Goal: Information Seeking & Learning: Learn about a topic

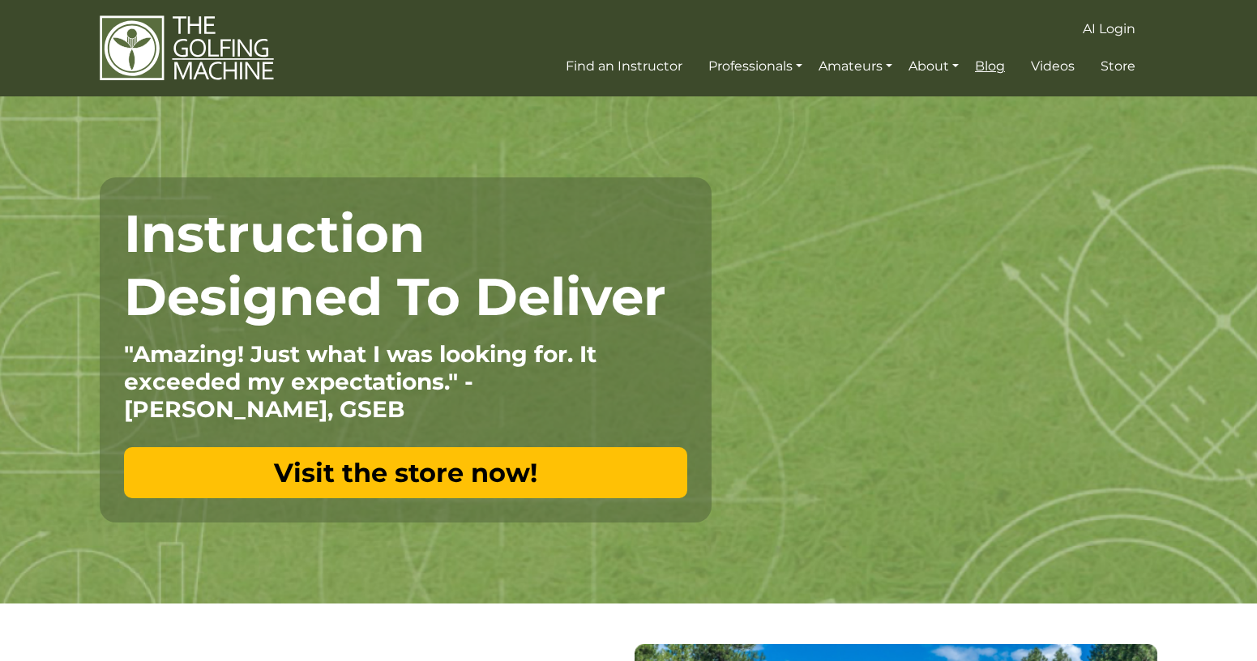
click at [989, 60] on span "Blog" at bounding box center [990, 65] width 30 height 15
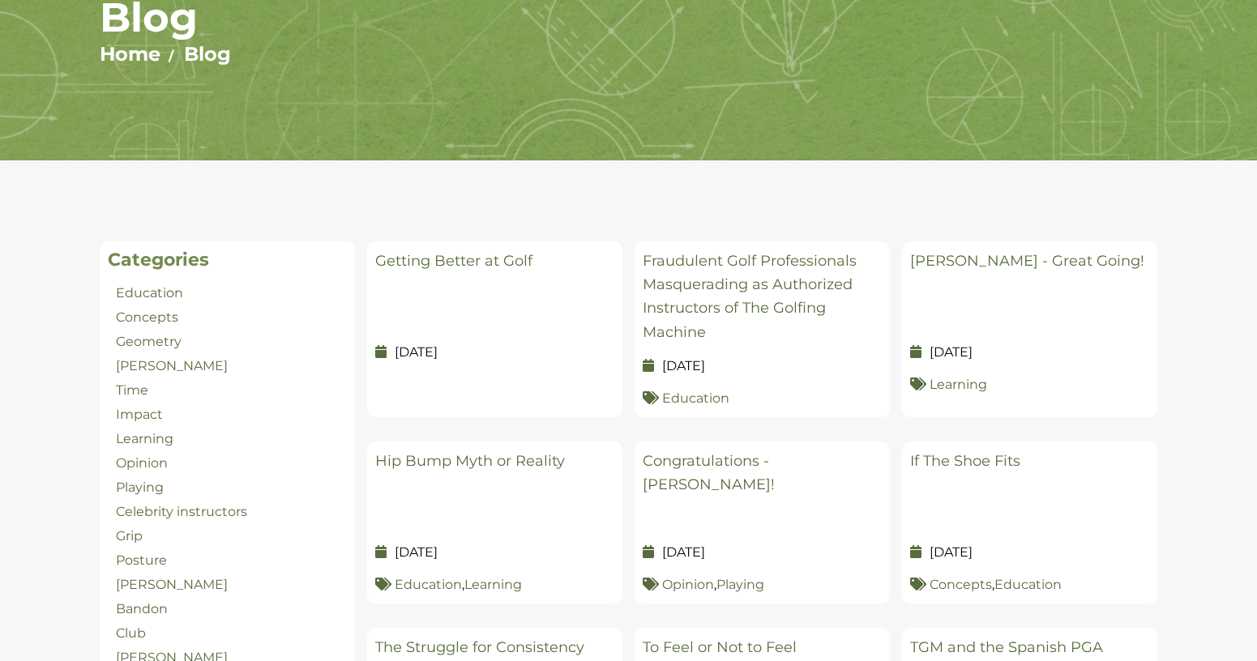
scroll to position [243, 0]
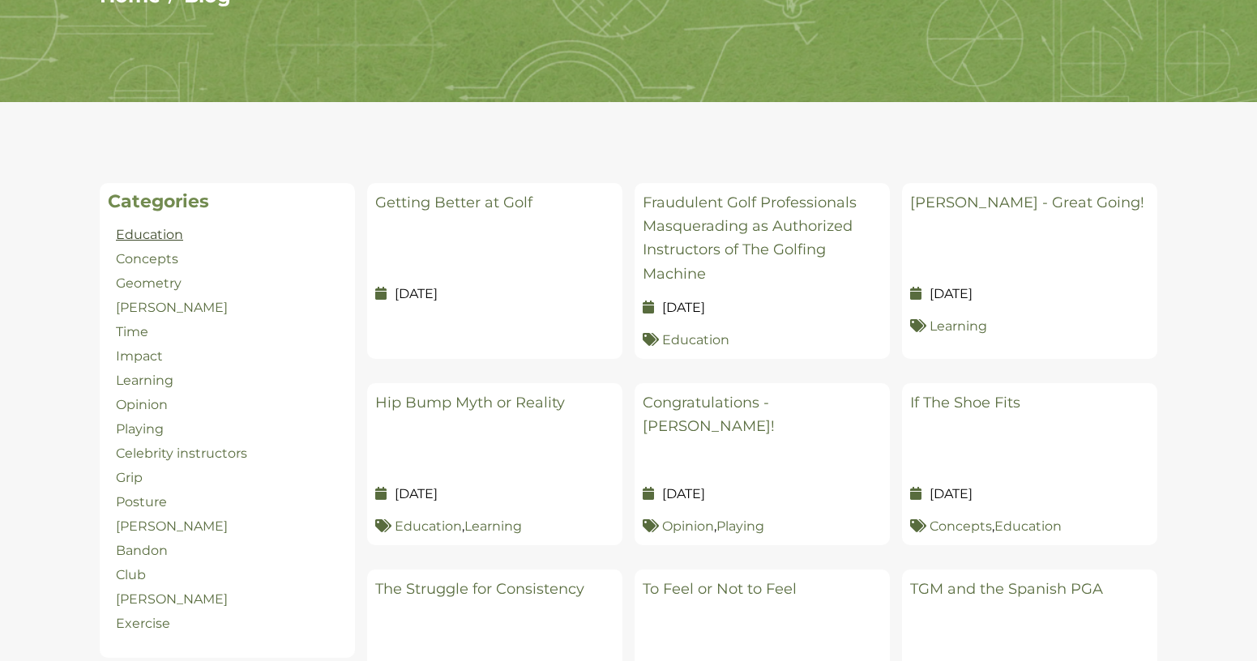
click at [151, 232] on link "Education" at bounding box center [149, 234] width 67 height 15
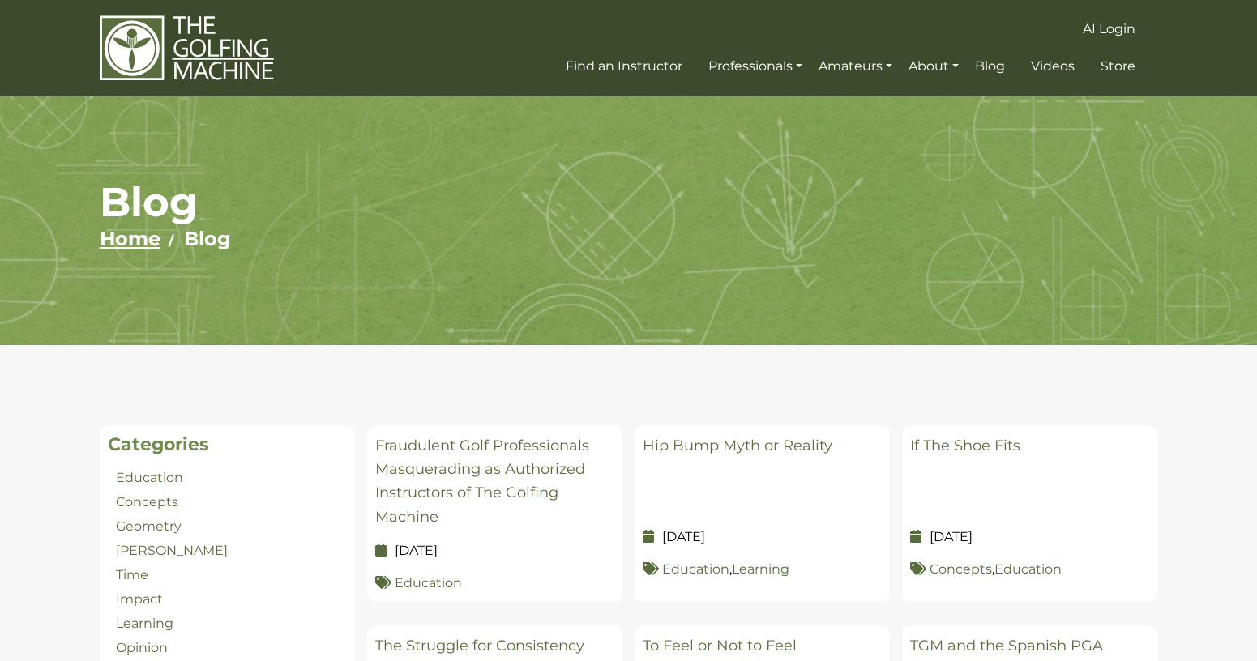
click at [130, 242] on link "Home" at bounding box center [130, 238] width 61 height 23
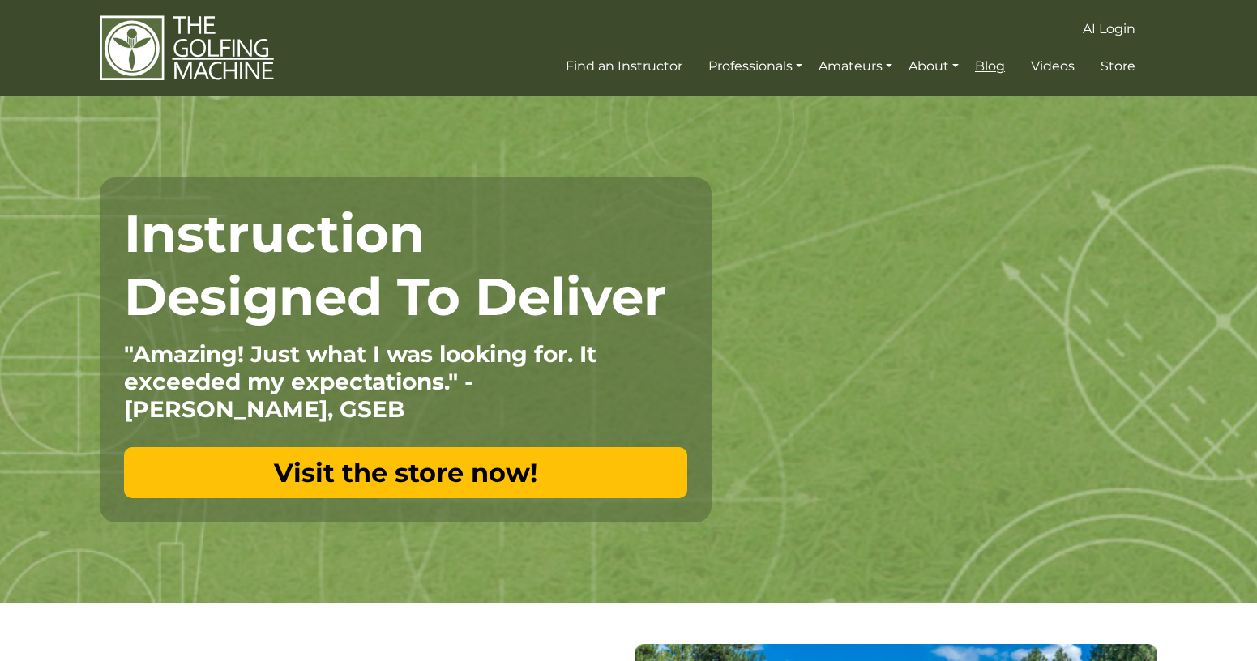
click at [984, 69] on span "Blog" at bounding box center [990, 65] width 30 height 15
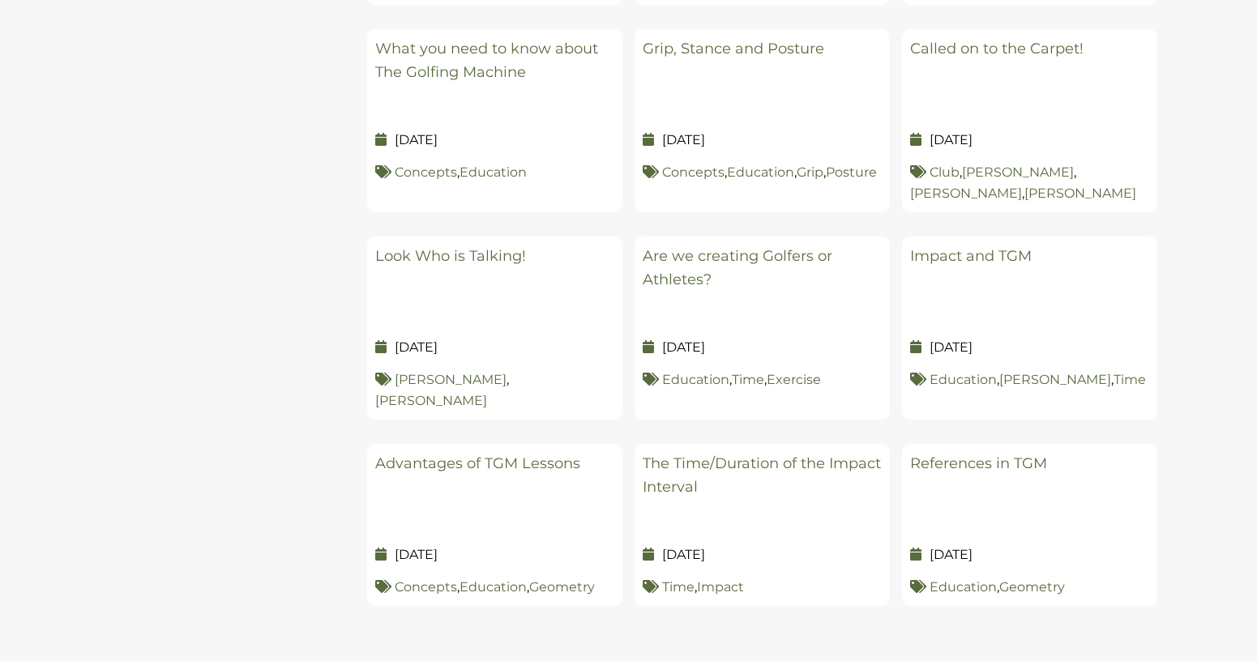
scroll to position [1569, 0]
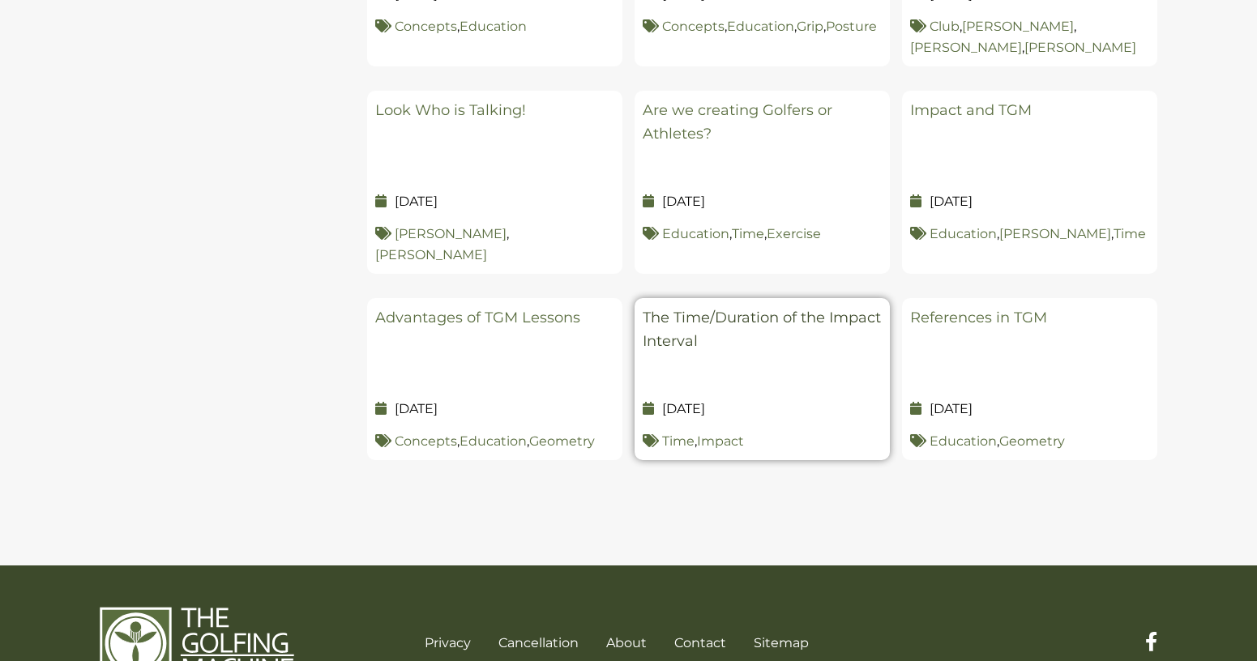
click at [766, 309] on link "The Time/Duration of the Impact Interval" at bounding box center [761, 329] width 238 height 41
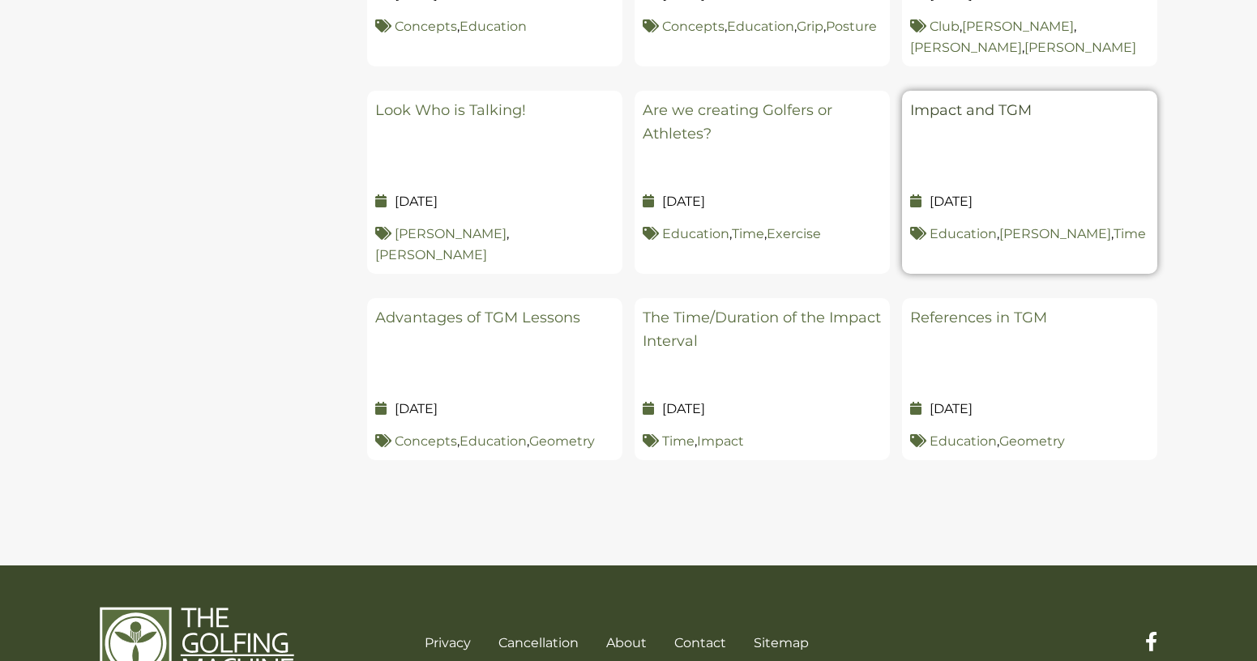
click at [988, 101] on link "Impact and TGM" at bounding box center [971, 110] width 122 height 18
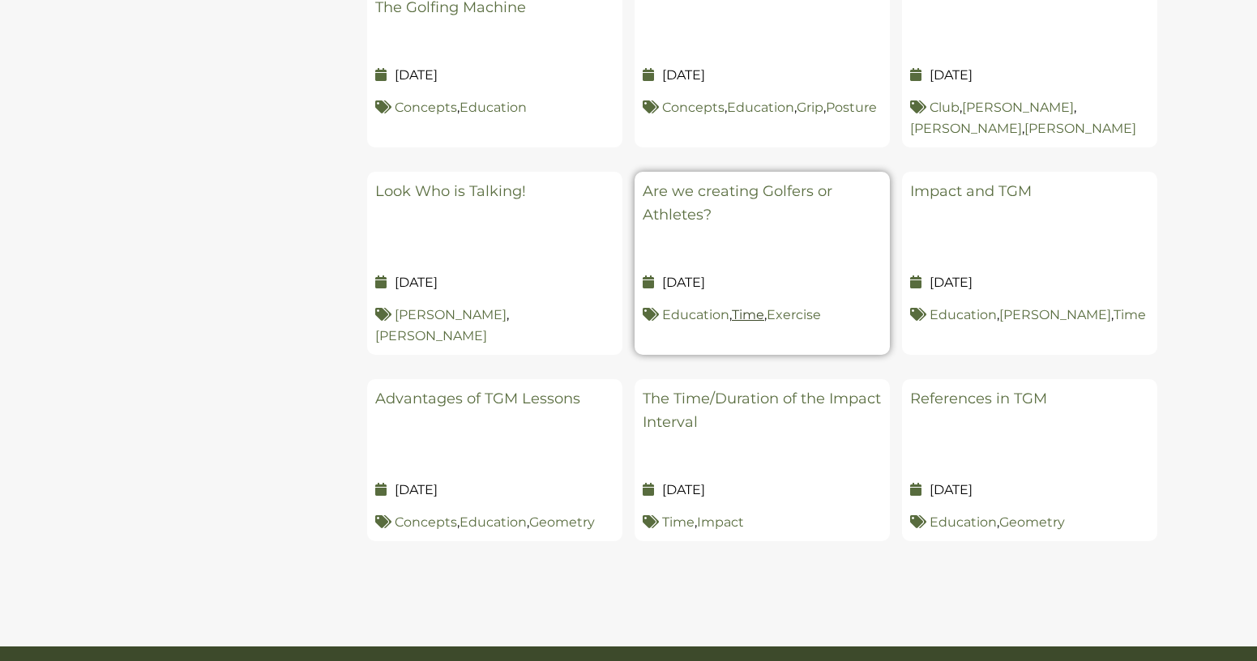
scroll to position [1407, 0]
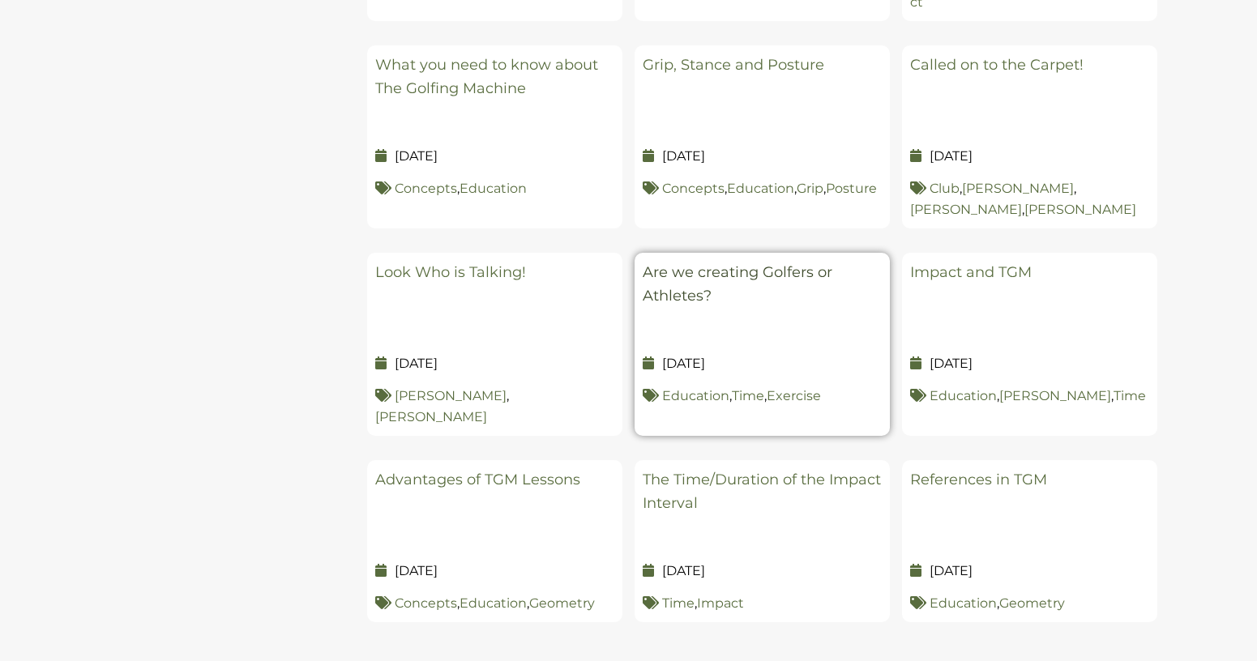
click at [771, 263] on link "Are we creating Golfers or Athletes?" at bounding box center [737, 283] width 190 height 41
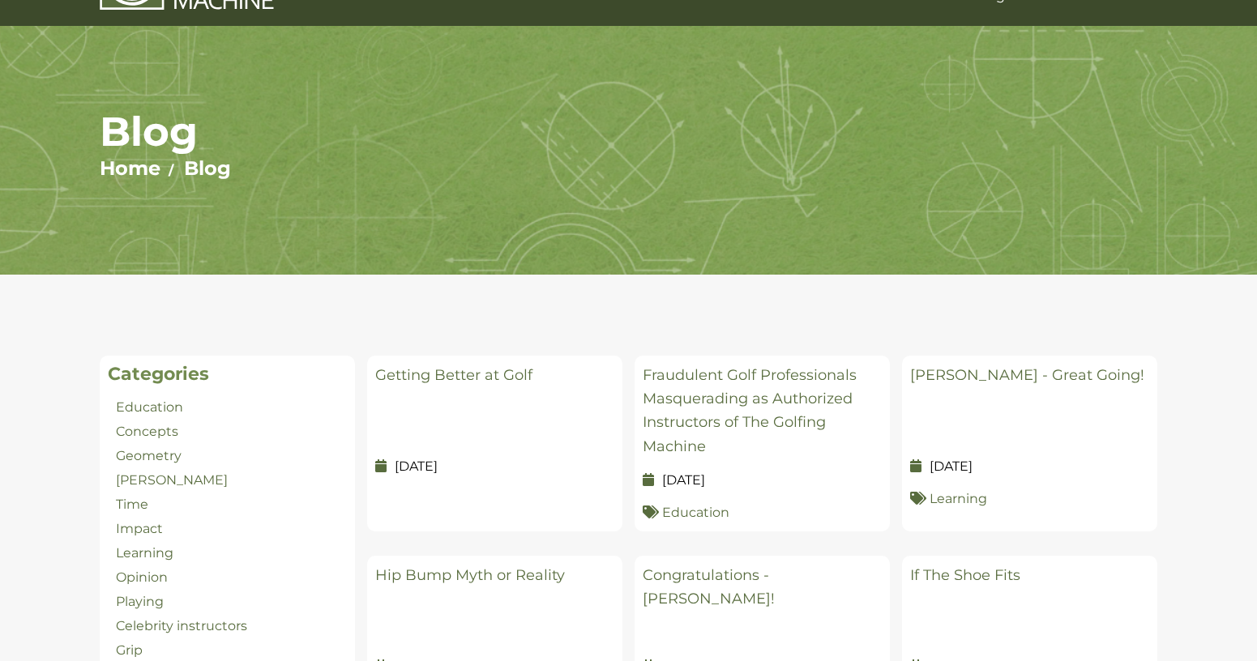
scroll to position [0, 0]
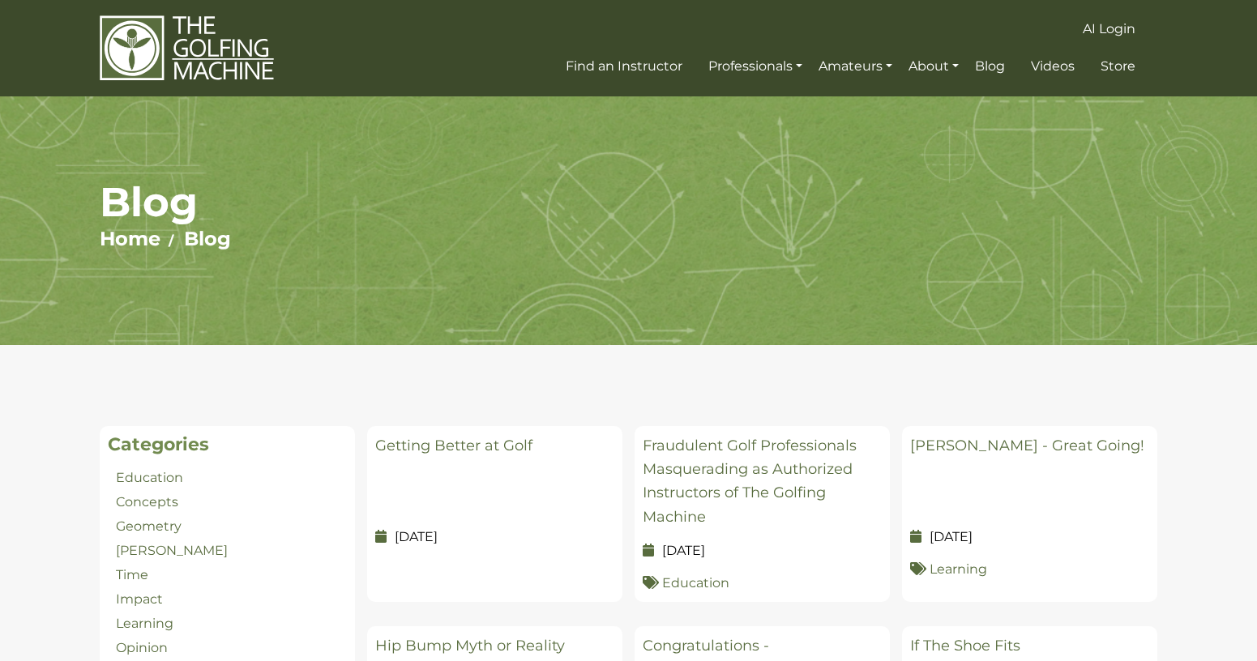
click at [228, 55] on img at bounding box center [187, 48] width 174 height 67
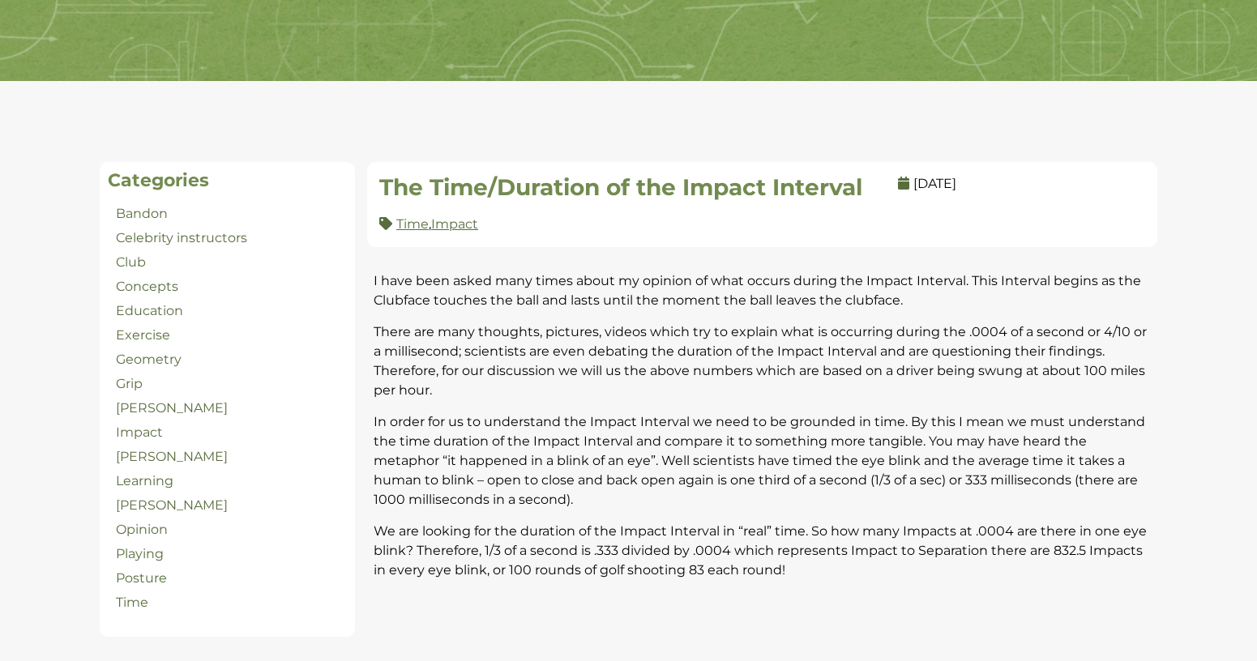
scroll to position [81, 0]
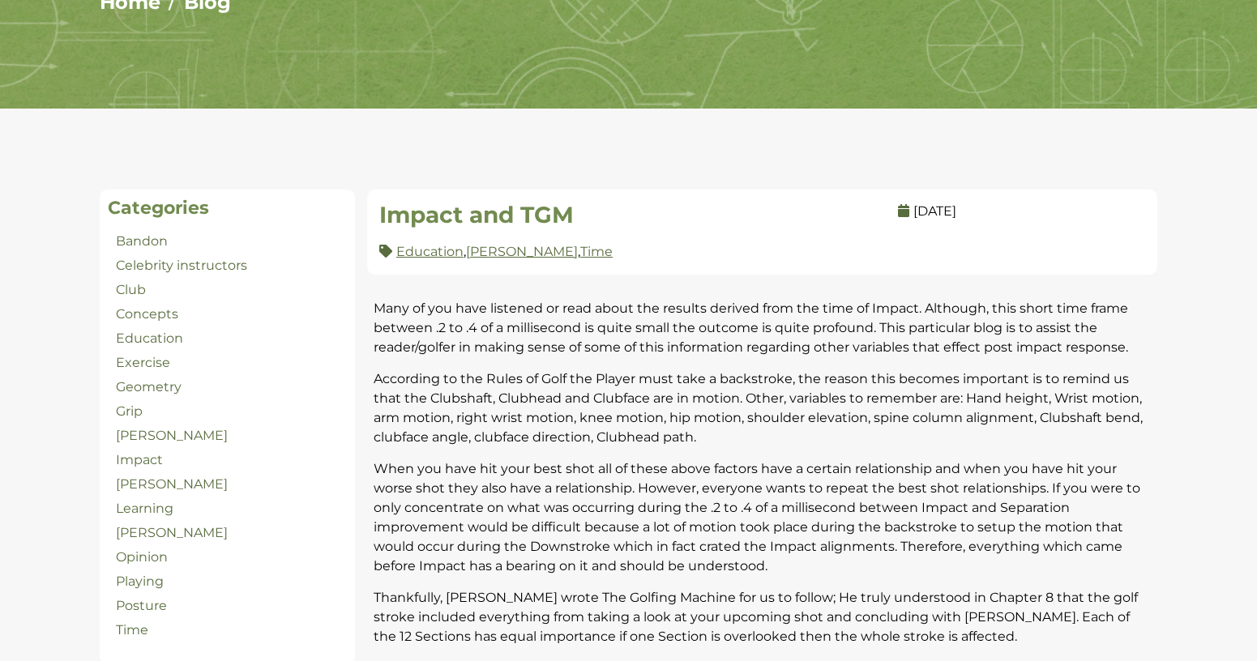
scroll to position [324, 0]
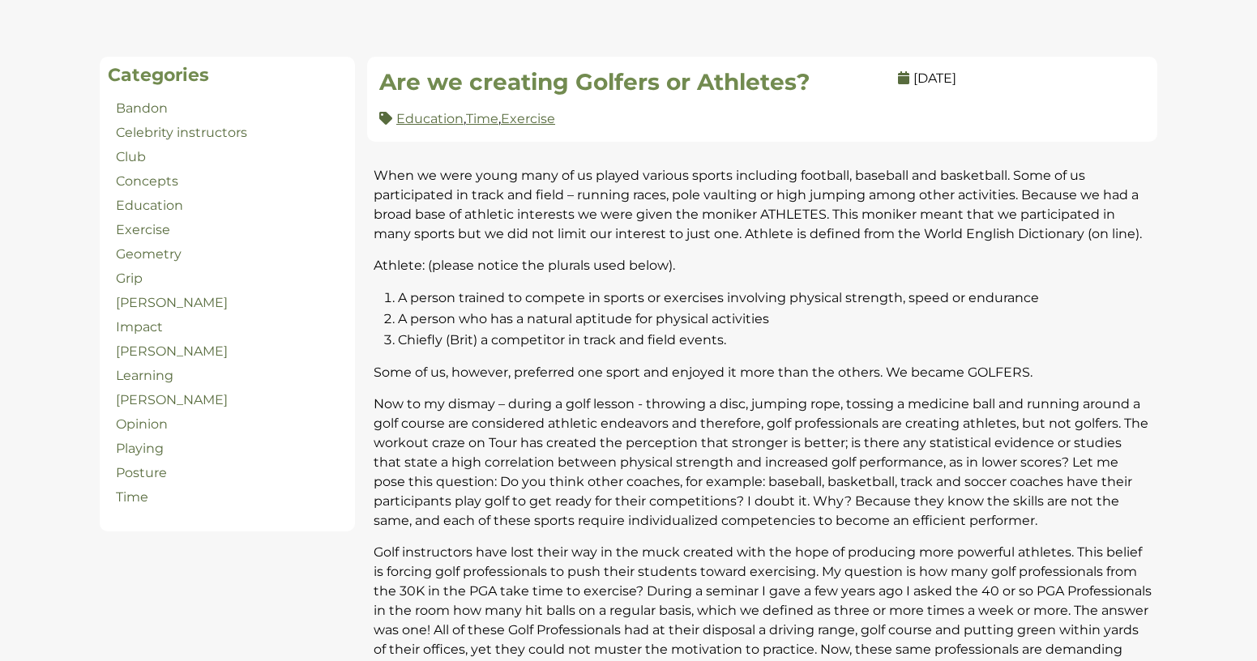
scroll to position [358, 0]
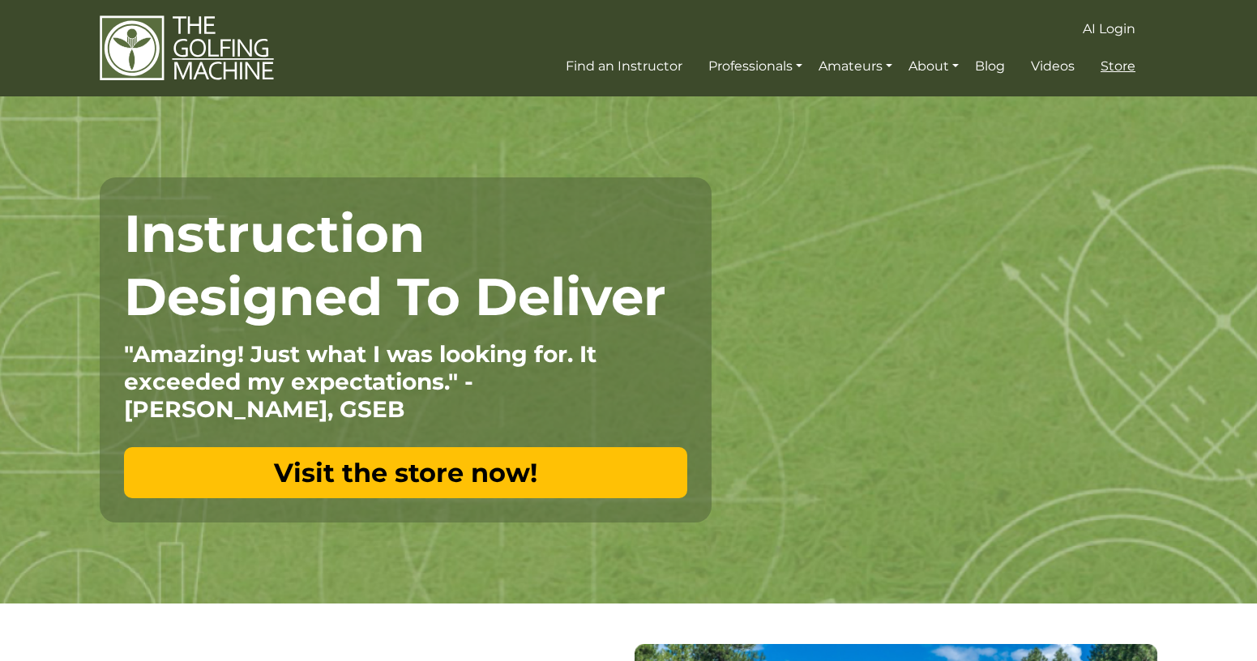
click at [1116, 63] on span "Store" at bounding box center [1117, 65] width 35 height 15
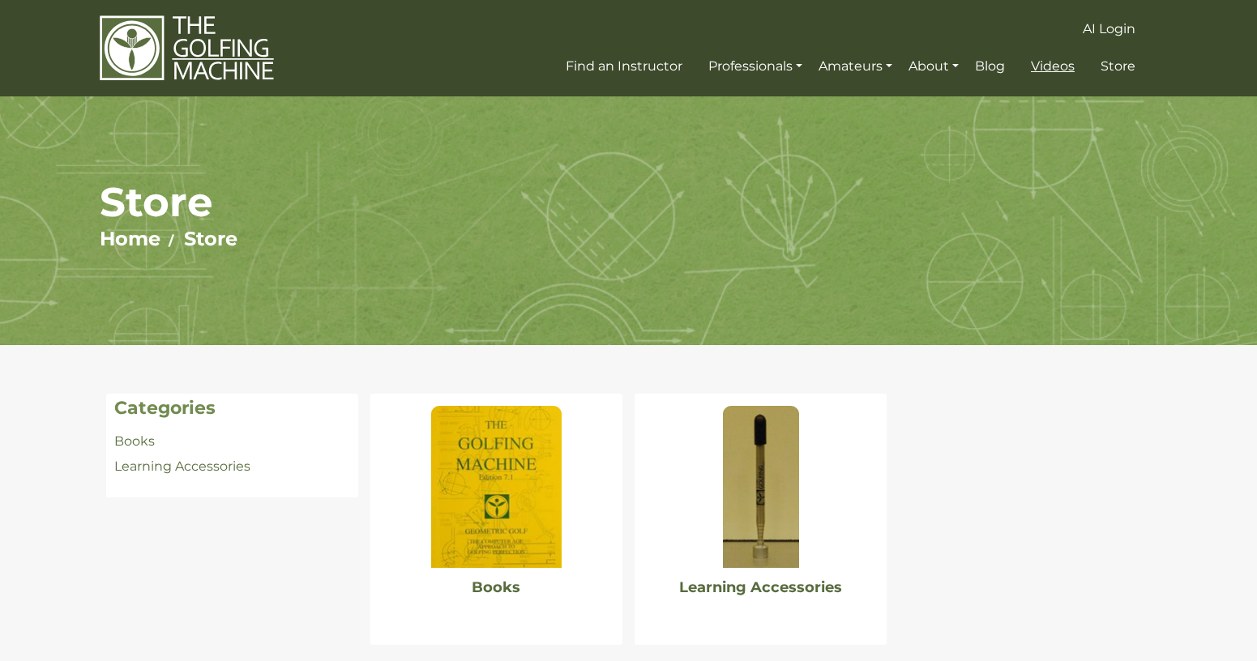
click at [1052, 70] on span "Videos" at bounding box center [1053, 65] width 44 height 15
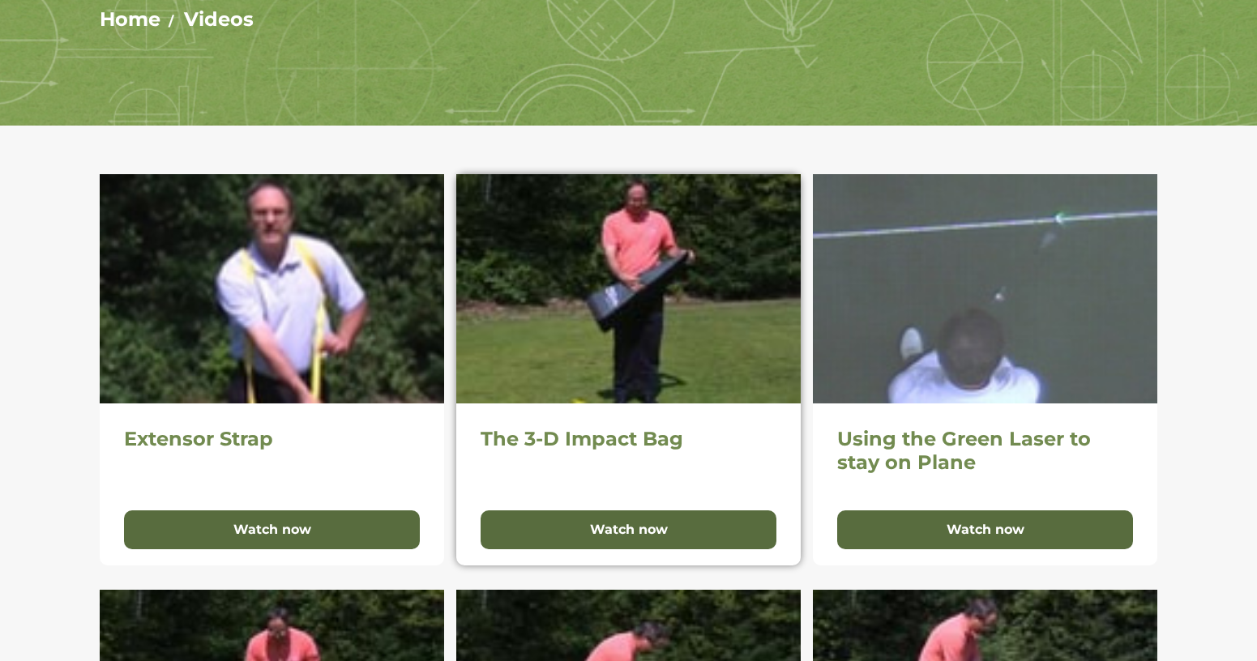
scroll to position [243, 0]
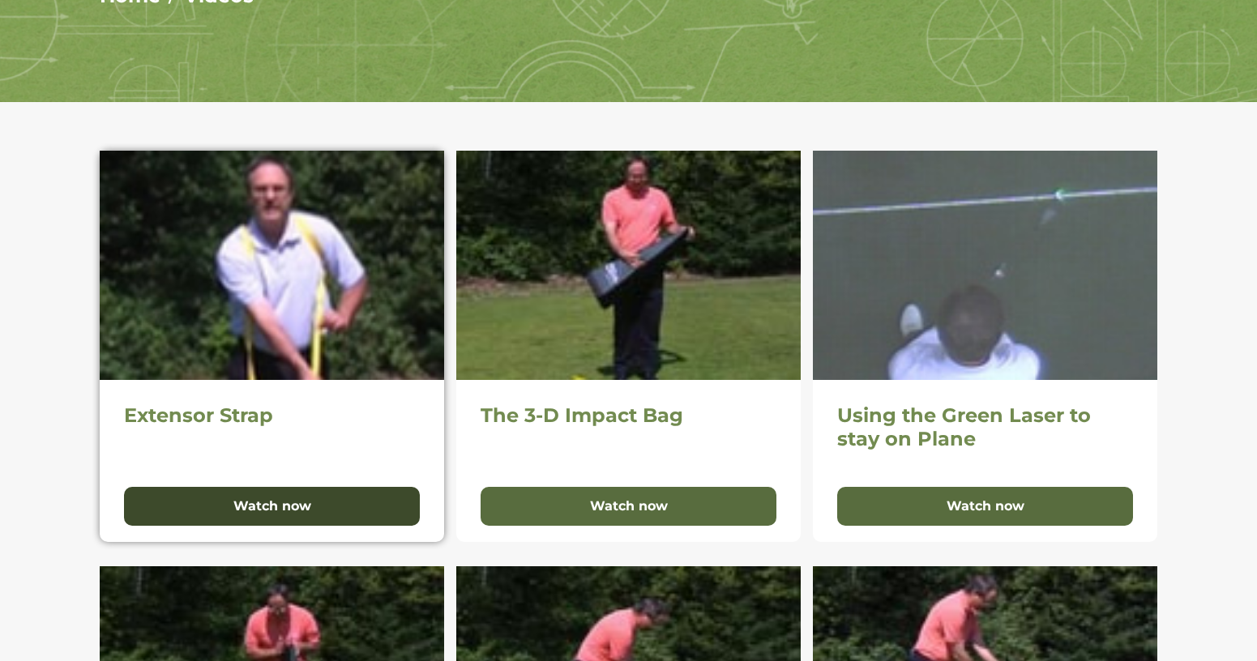
click at [248, 505] on button "Watch now" at bounding box center [272, 506] width 296 height 39
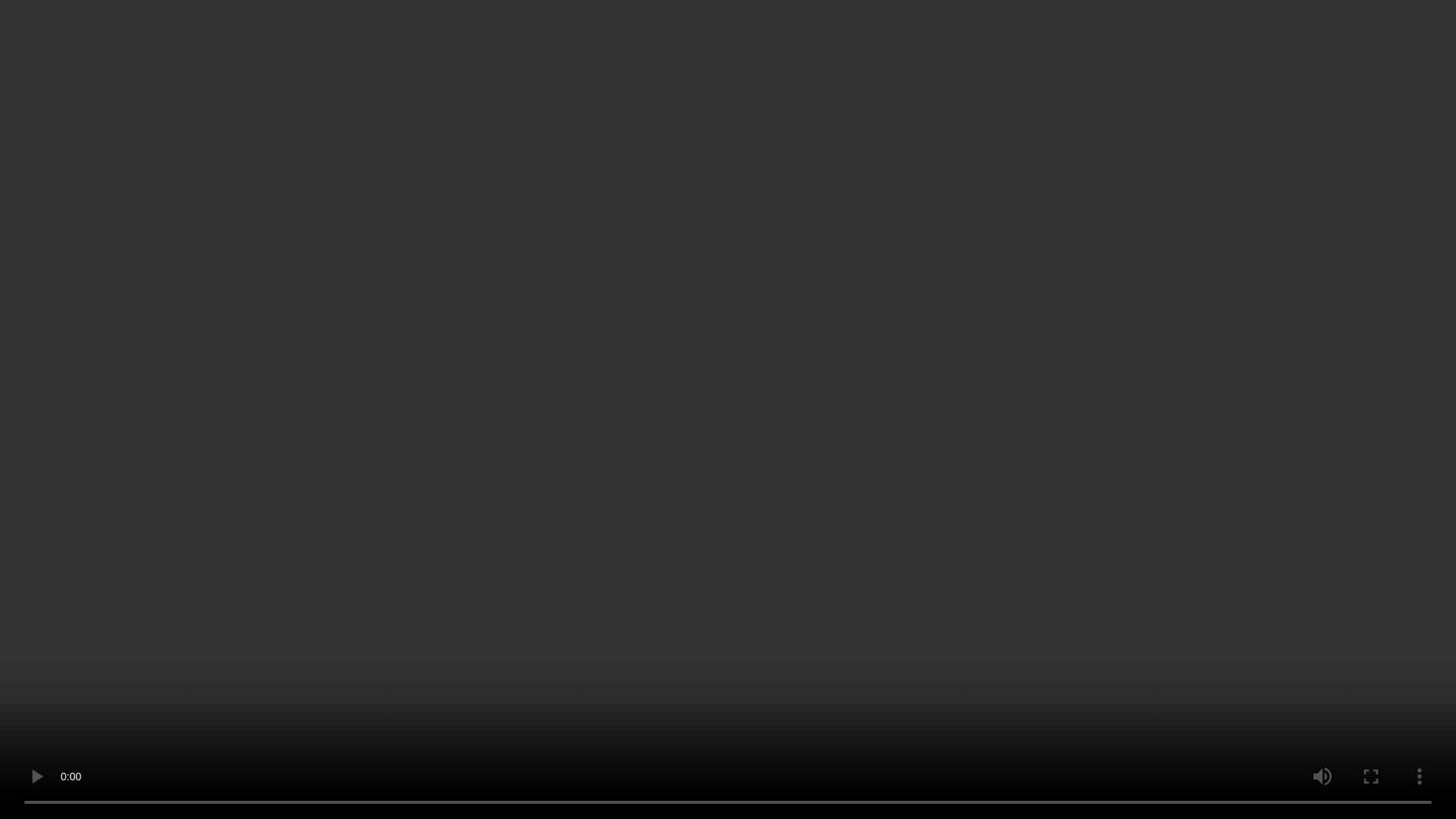
click at [871, 303] on video "Your browser does not support the video tag." at bounding box center [728, 409] width 1456 height 819
click at [858, 363] on video "Your browser does not support the video tag." at bounding box center [728, 409] width 1456 height 819
click at [492, 446] on video "Your browser does not support the video tag." at bounding box center [728, 409] width 1456 height 819
click at [435, 536] on video "Your browser does not support the video tag." at bounding box center [728, 409] width 1456 height 819
click at [493, 417] on video "Your browser does not support the video tag." at bounding box center [728, 409] width 1456 height 819
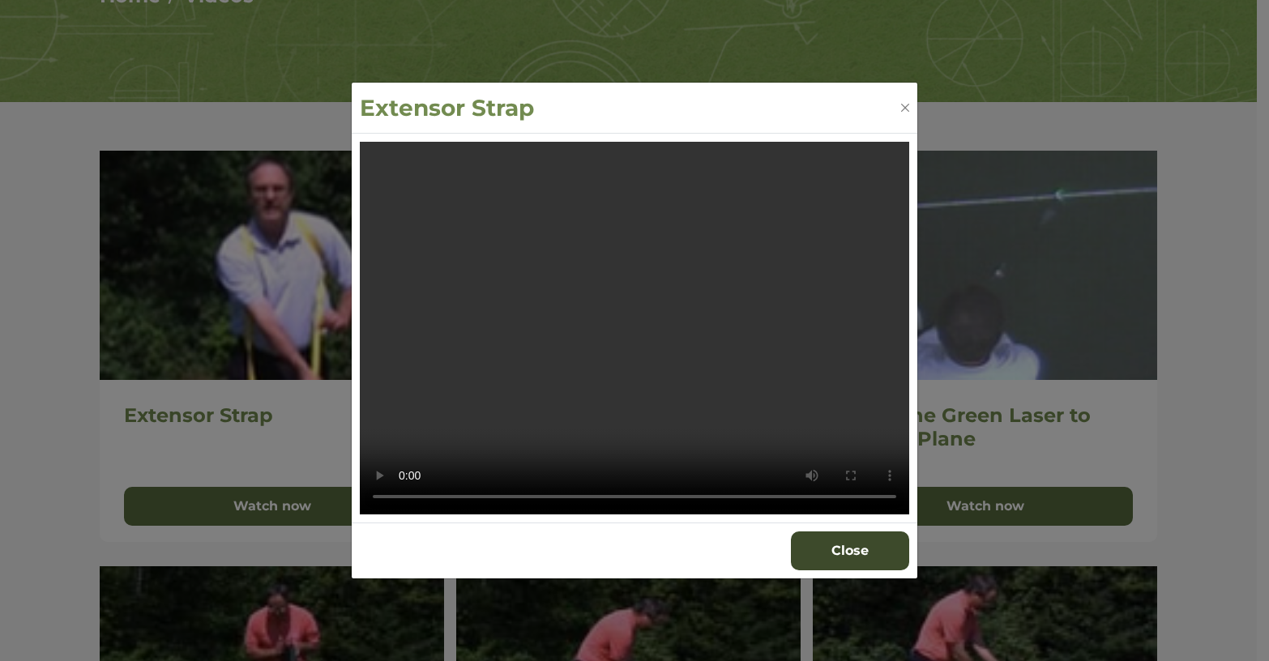
click at [860, 545] on button "Close" at bounding box center [850, 550] width 118 height 39
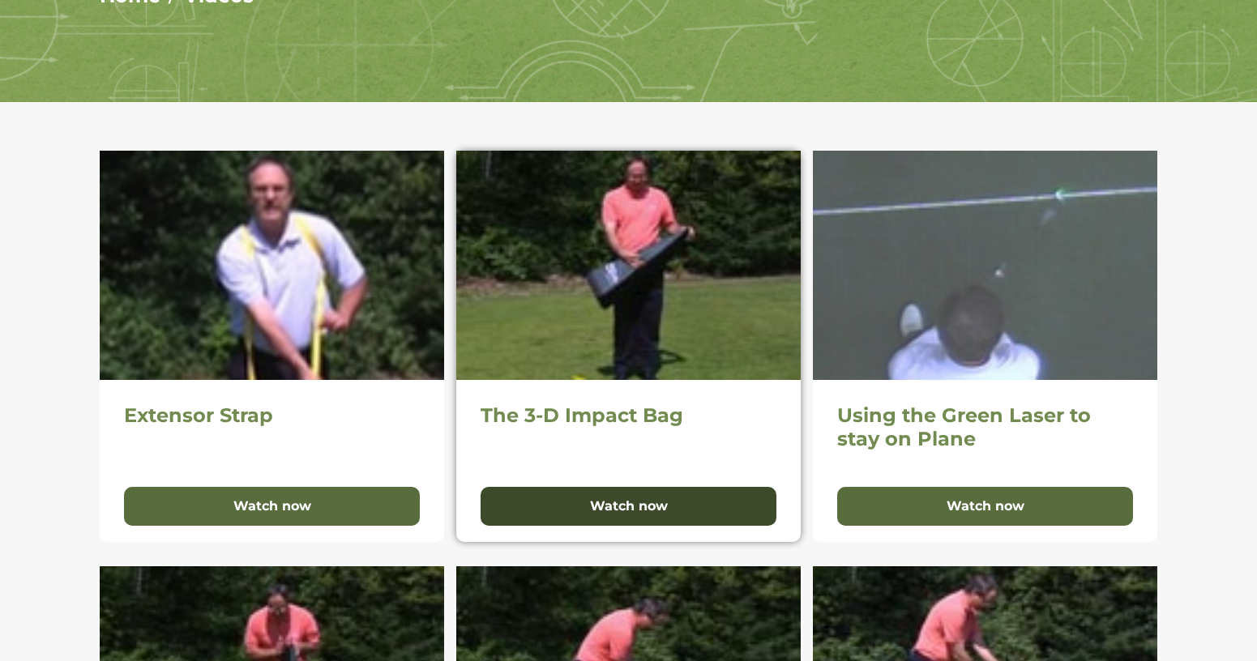
click at [603, 514] on button "Watch now" at bounding box center [628, 506] width 296 height 39
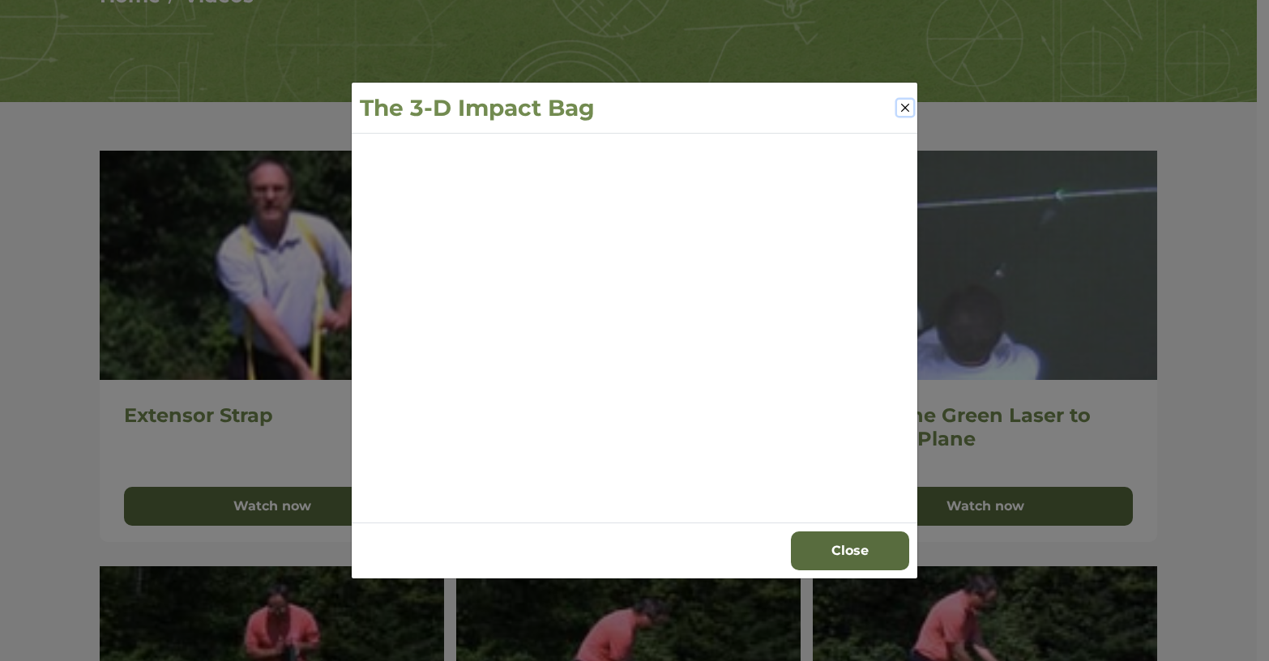
click at [901, 103] on button "Close" at bounding box center [905, 108] width 16 height 16
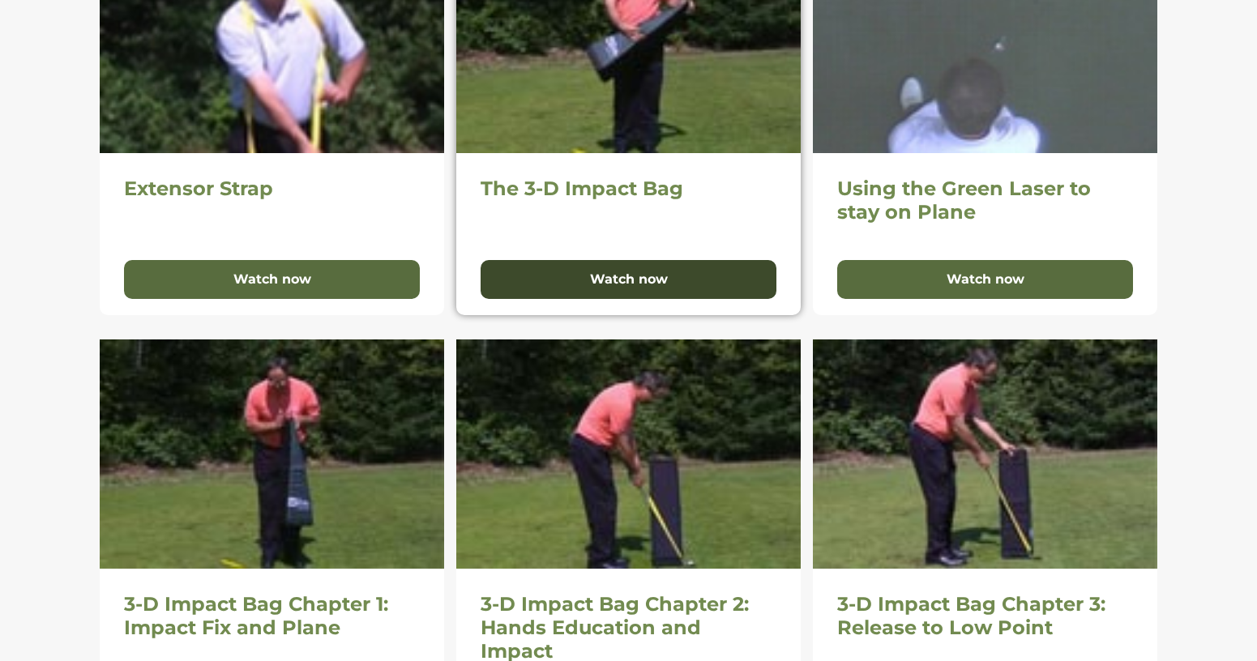
scroll to position [486, 0]
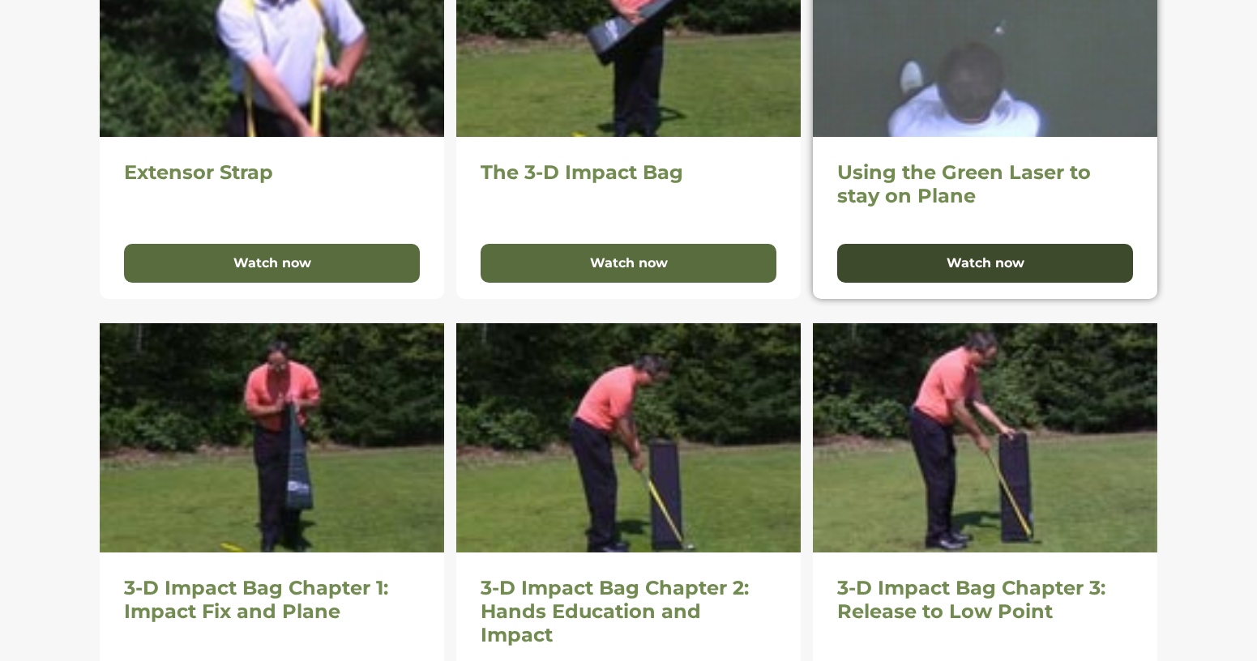
click at [996, 257] on button "Watch now" at bounding box center [985, 263] width 296 height 39
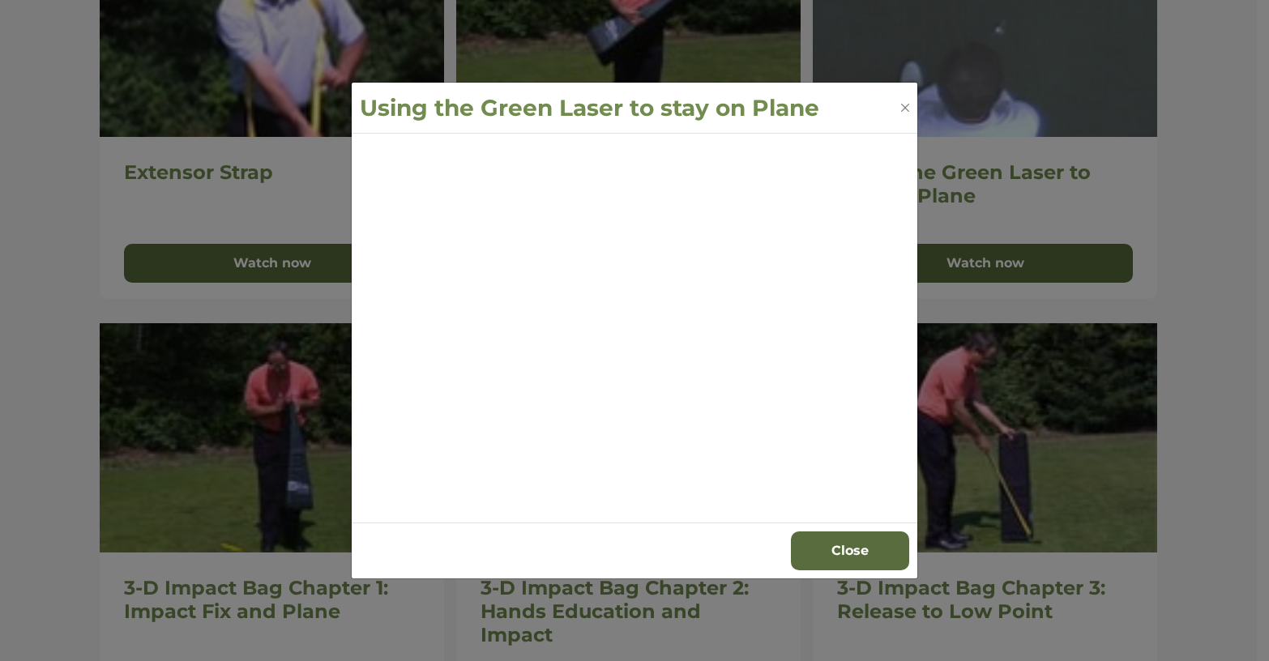
click at [1238, 369] on div "Using the Green Laser to stay on Plane Close" at bounding box center [634, 330] width 1269 height 661
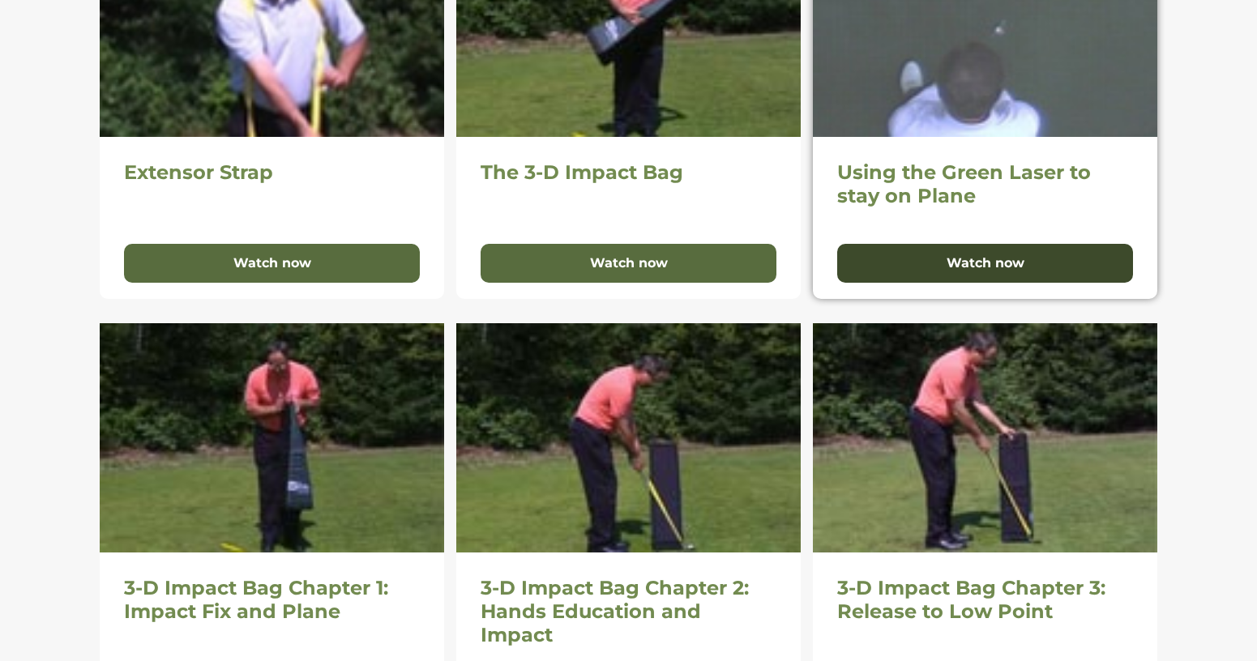
click at [977, 266] on button "Watch now" at bounding box center [985, 263] width 296 height 39
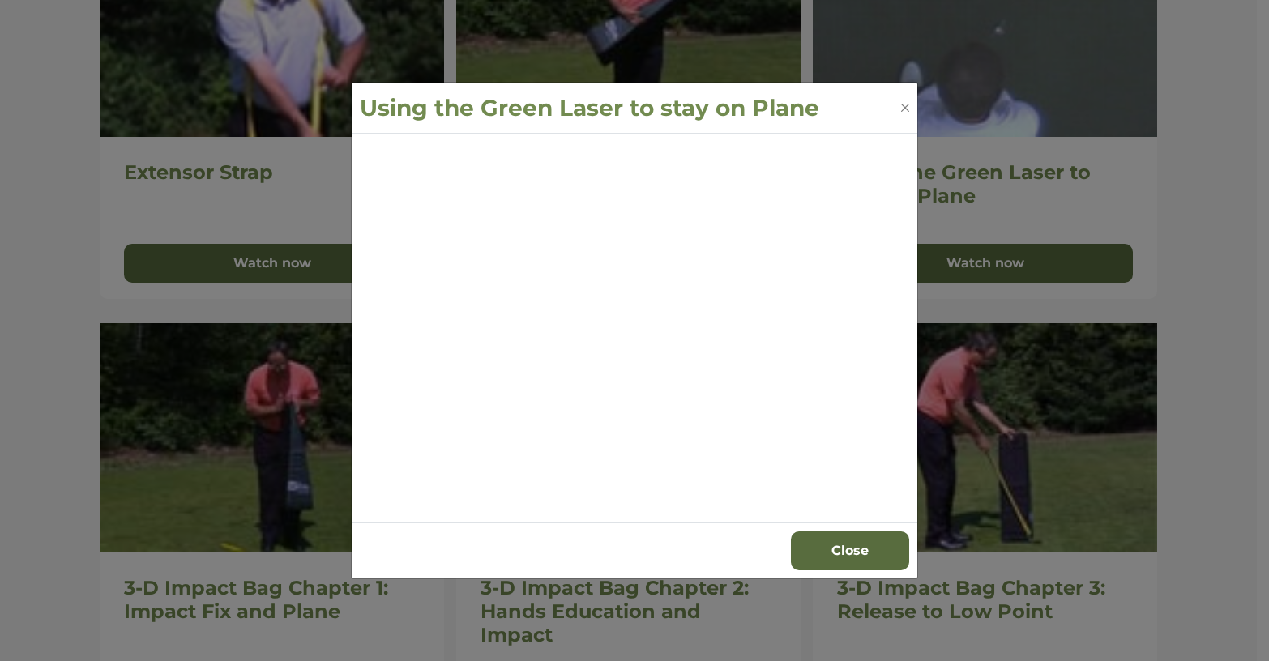
click at [360, 518] on div at bounding box center [634, 328] width 565 height 389
click at [383, 543] on div "Close" at bounding box center [634, 551] width 565 height 56
click at [850, 556] on button "Close" at bounding box center [850, 550] width 118 height 39
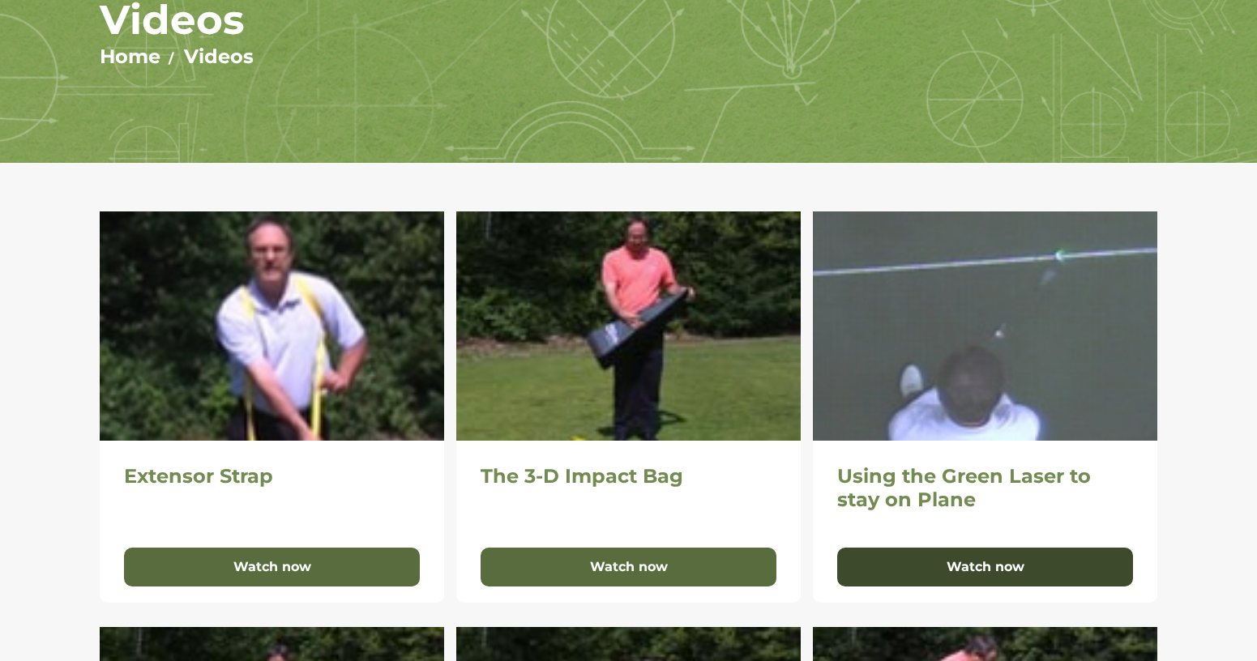
scroll to position [0, 0]
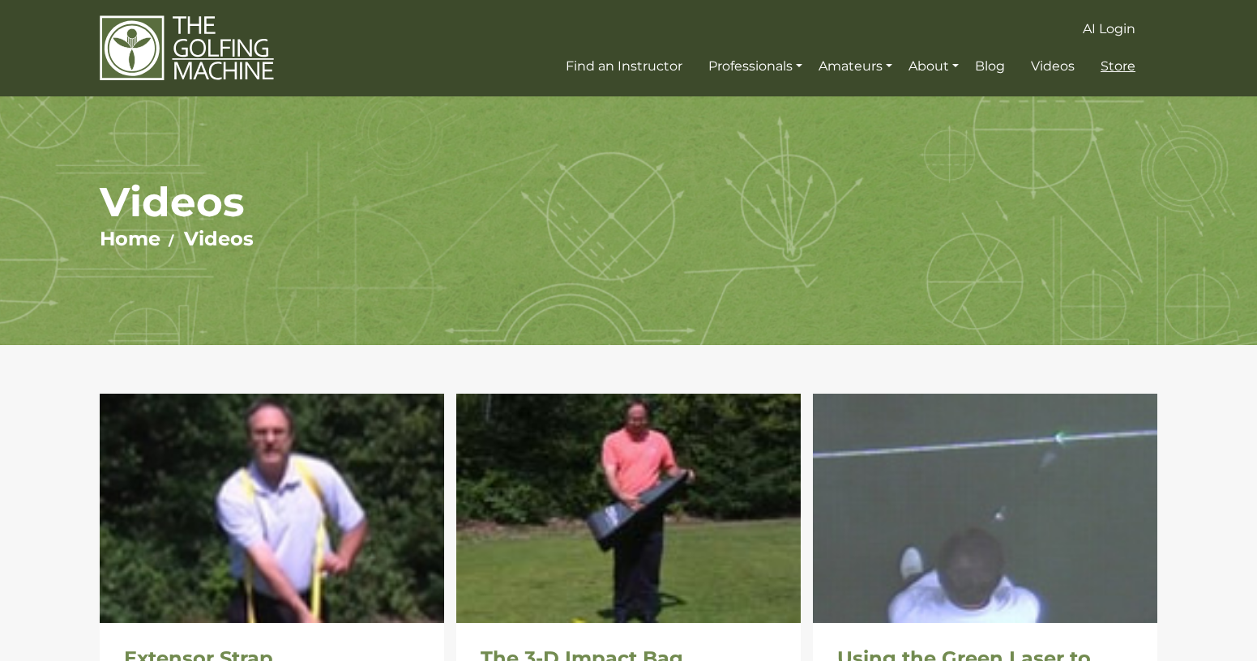
click at [1130, 65] on span "Store" at bounding box center [1117, 65] width 35 height 15
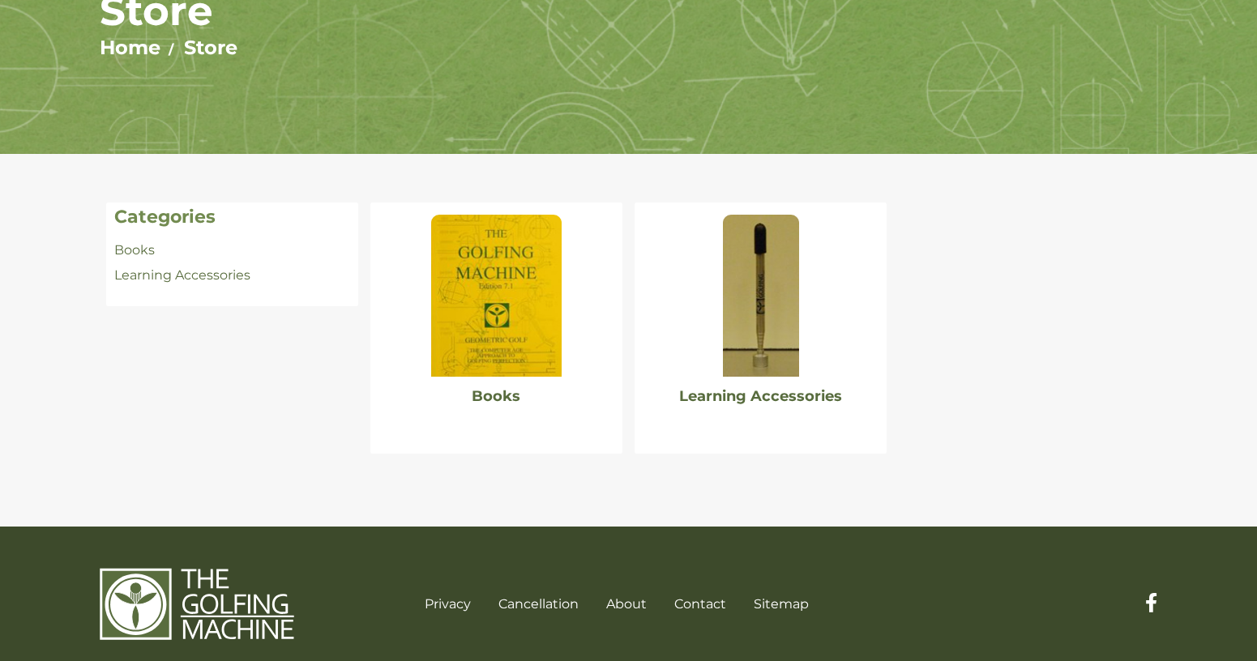
scroll to position [212, 0]
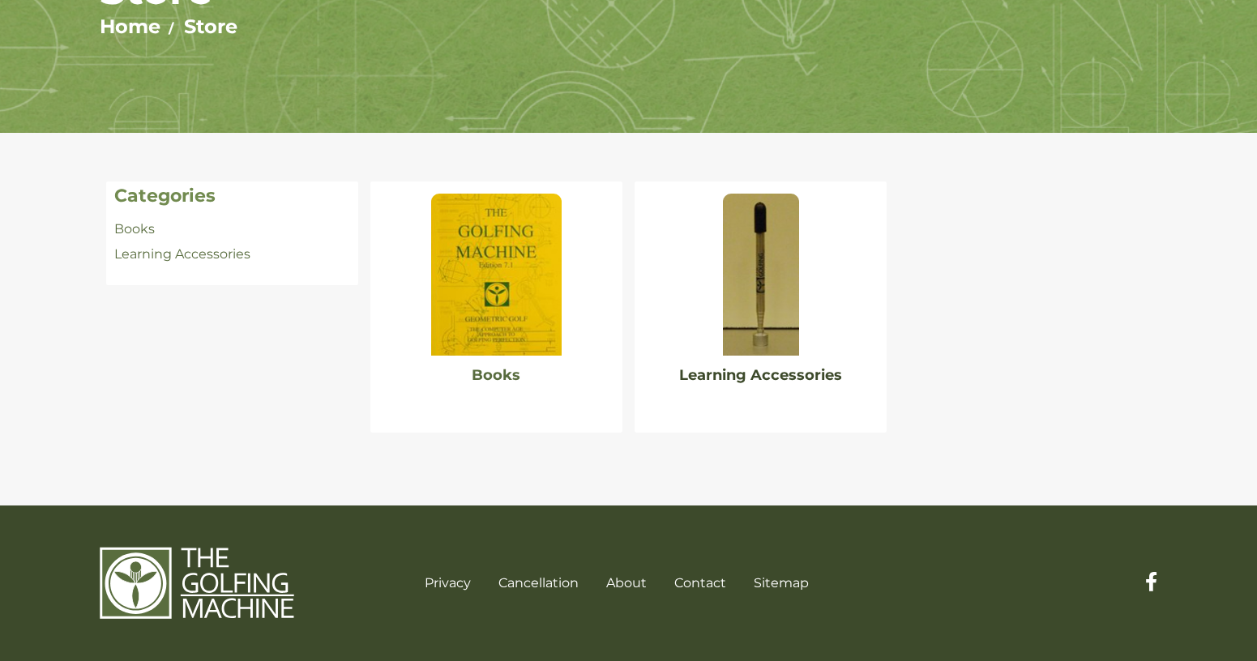
click at [742, 377] on link "Learning Accessories" at bounding box center [760, 375] width 163 height 18
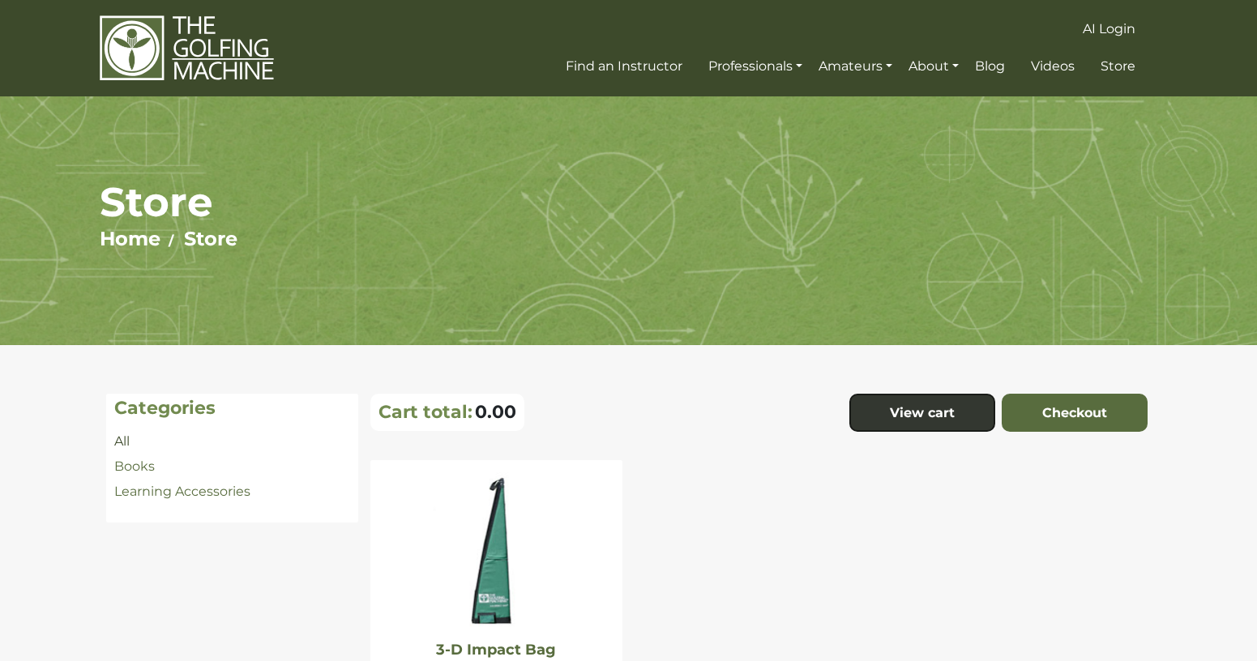
click at [120, 437] on link "All" at bounding box center [121, 440] width 15 height 15
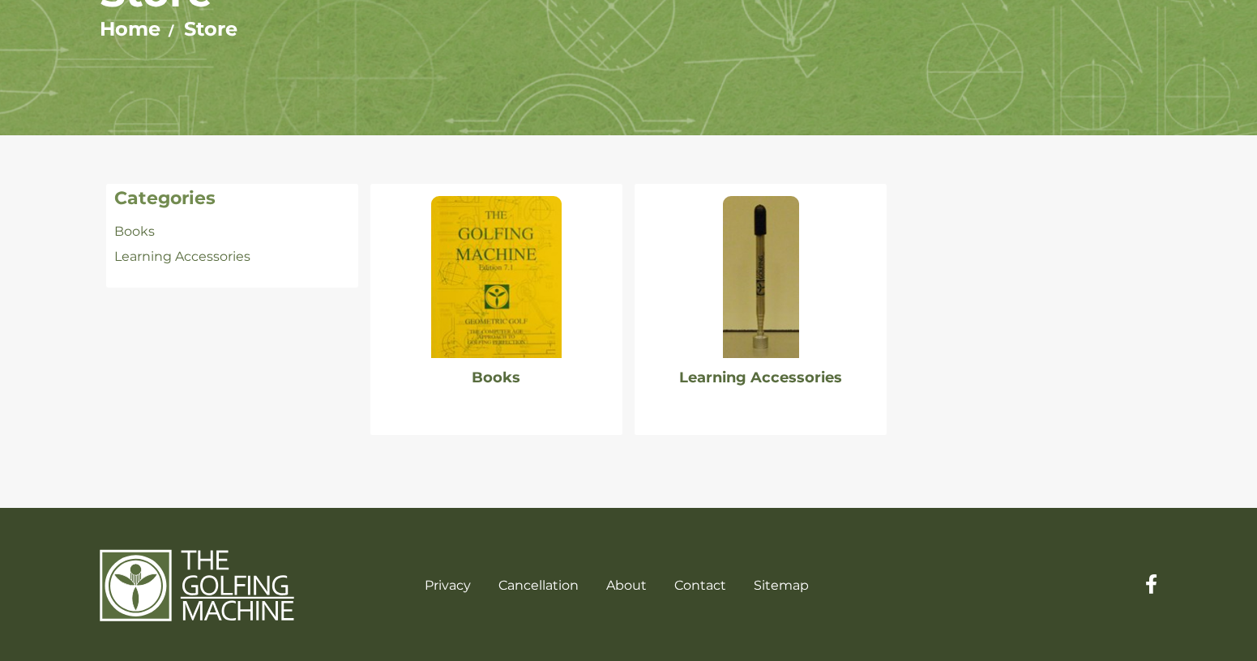
scroll to position [212, 0]
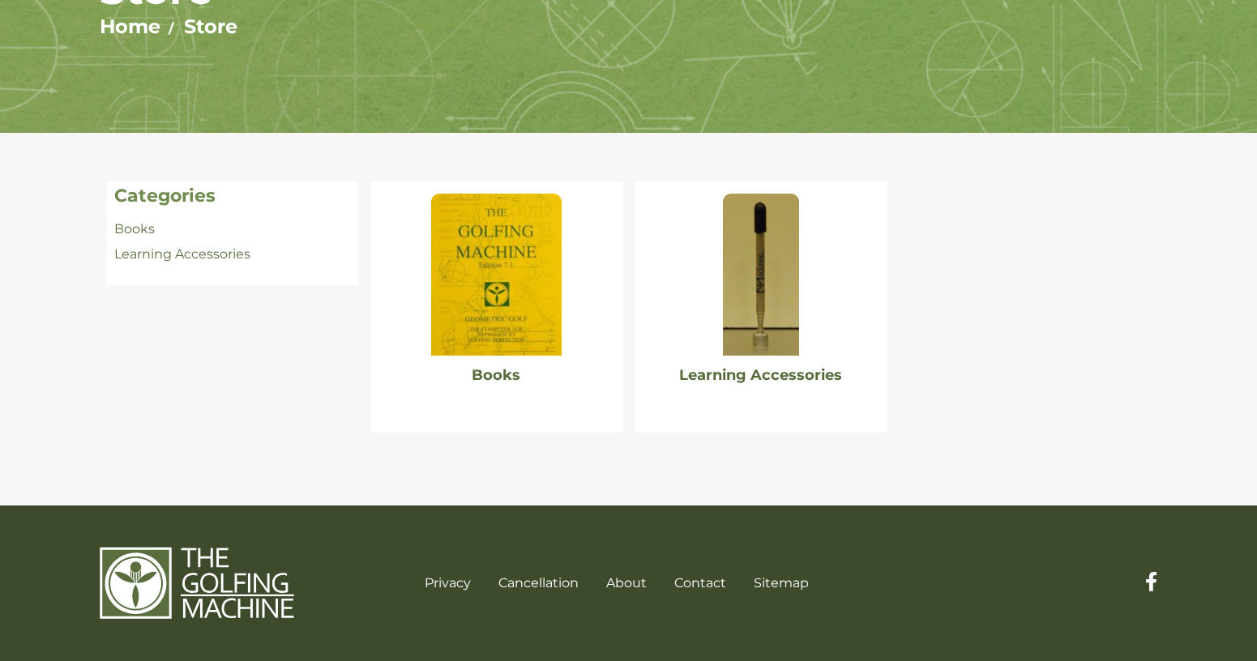
click at [757, 275] on img at bounding box center [761, 275] width 76 height 162
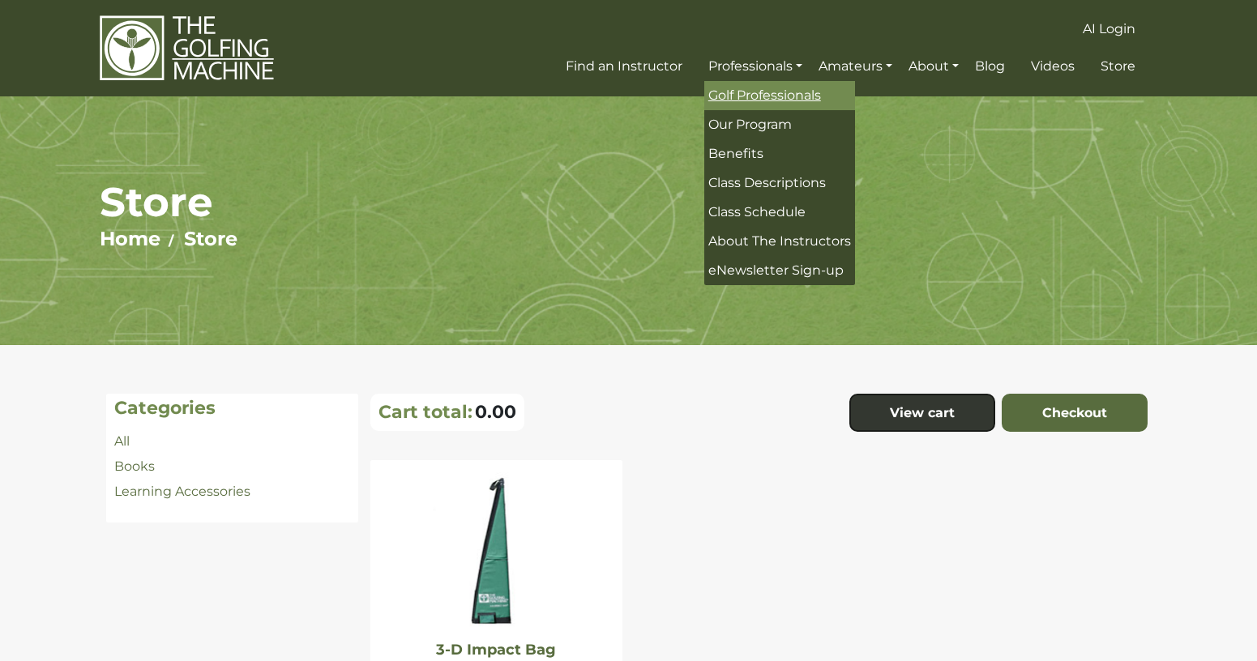
click at [782, 92] on span "Golf Professionals" at bounding box center [764, 94] width 113 height 15
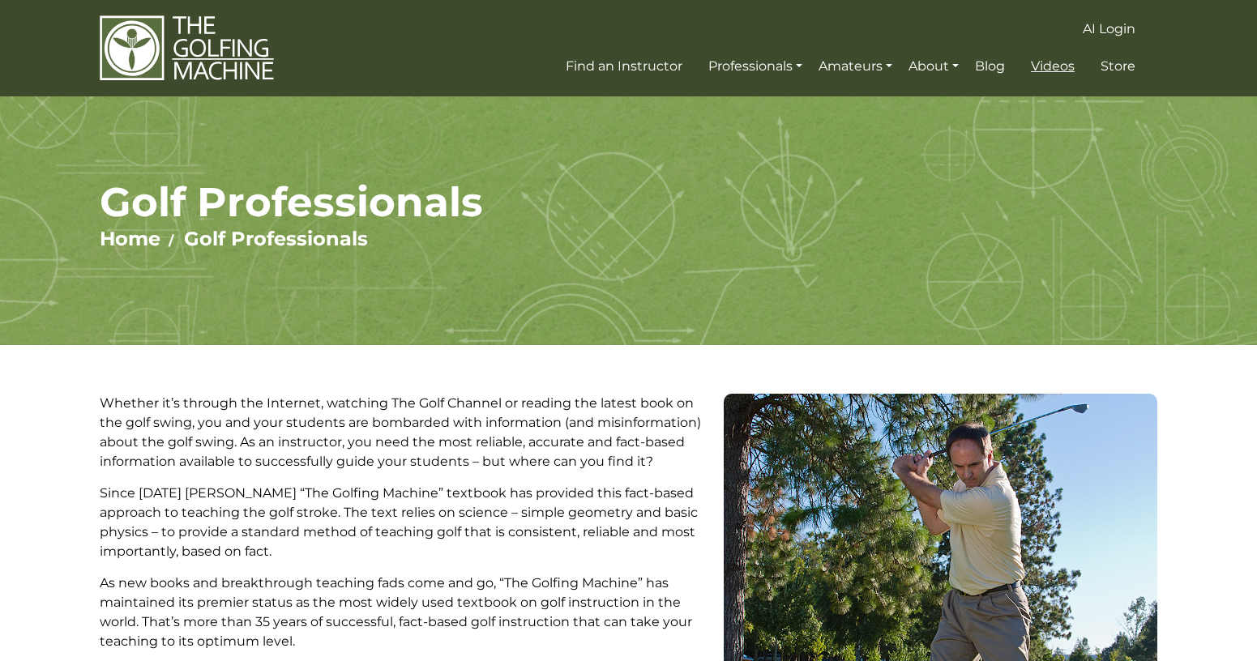
click at [1054, 66] on span "Videos" at bounding box center [1053, 65] width 44 height 15
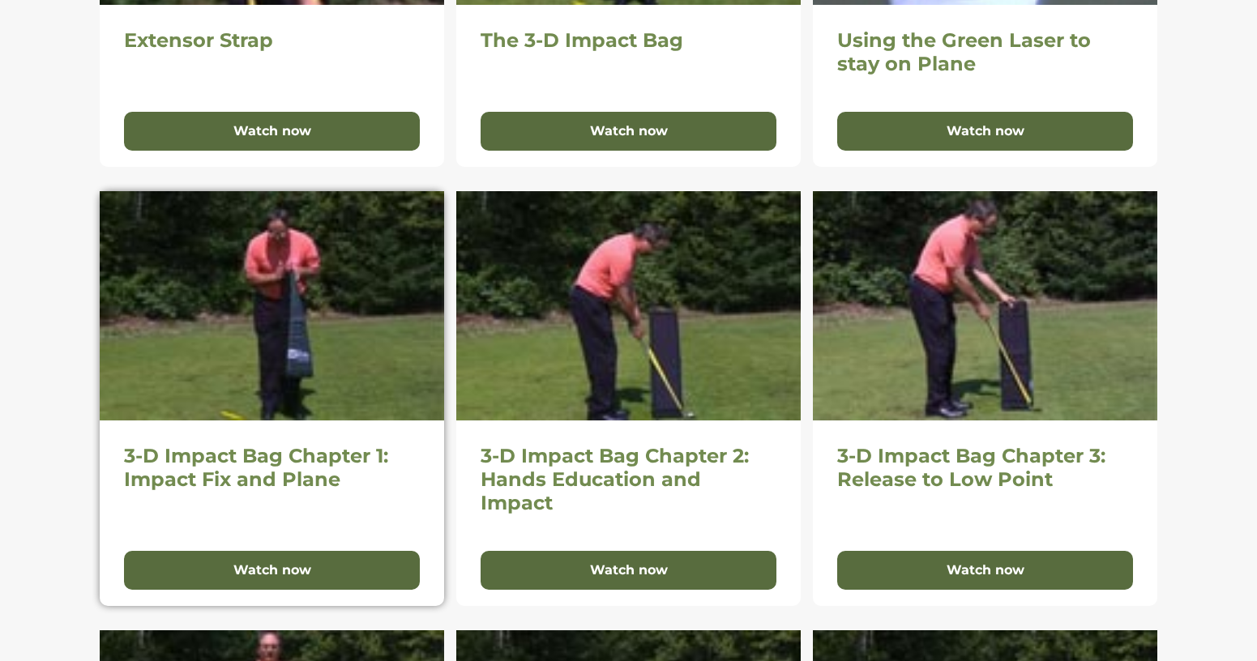
scroll to position [648, 0]
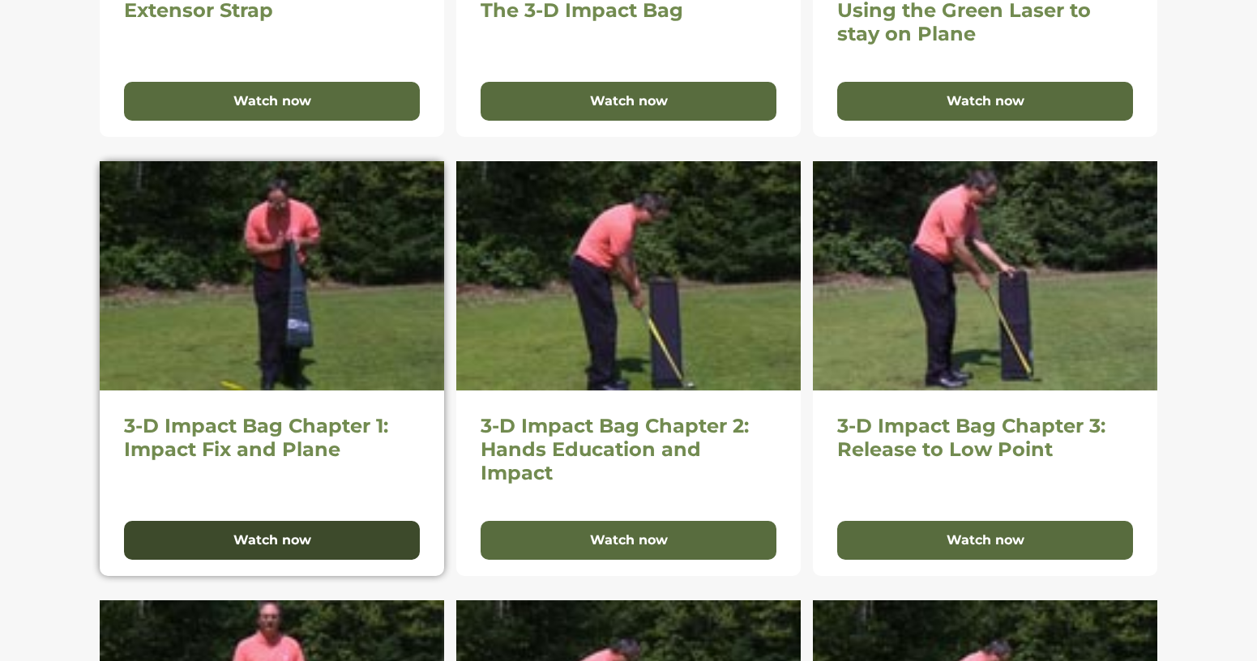
click at [301, 544] on button "Watch now" at bounding box center [272, 540] width 296 height 39
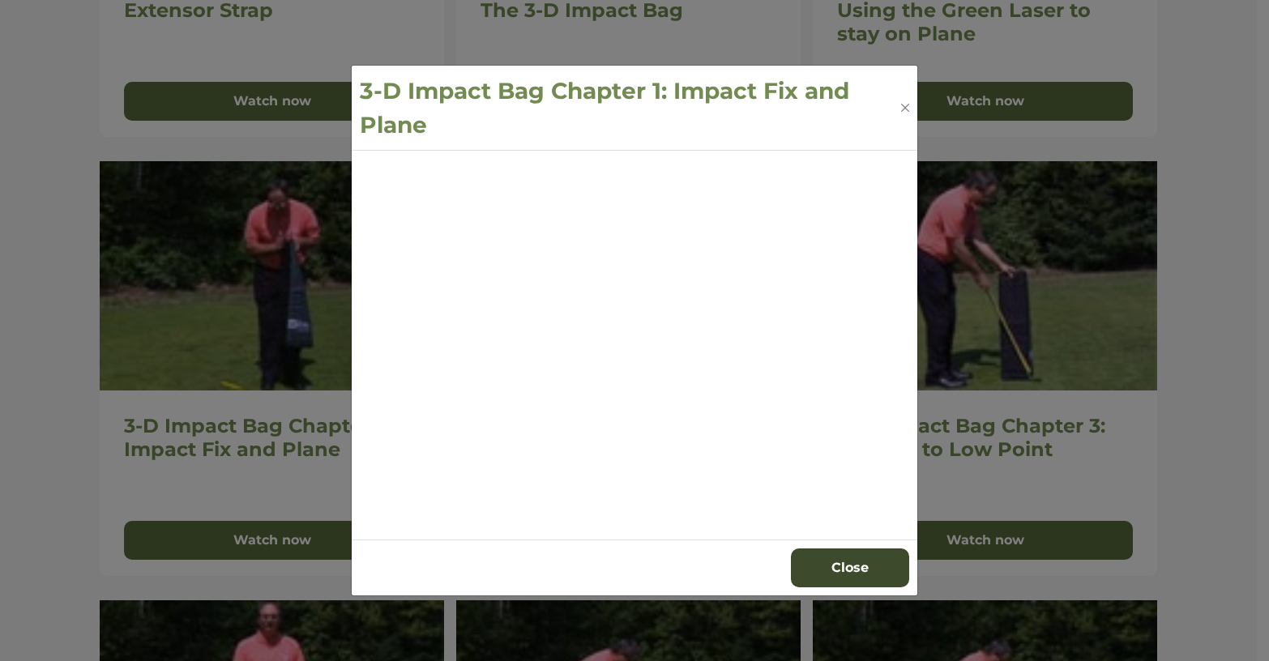
click at [862, 570] on button "Close" at bounding box center [850, 567] width 118 height 39
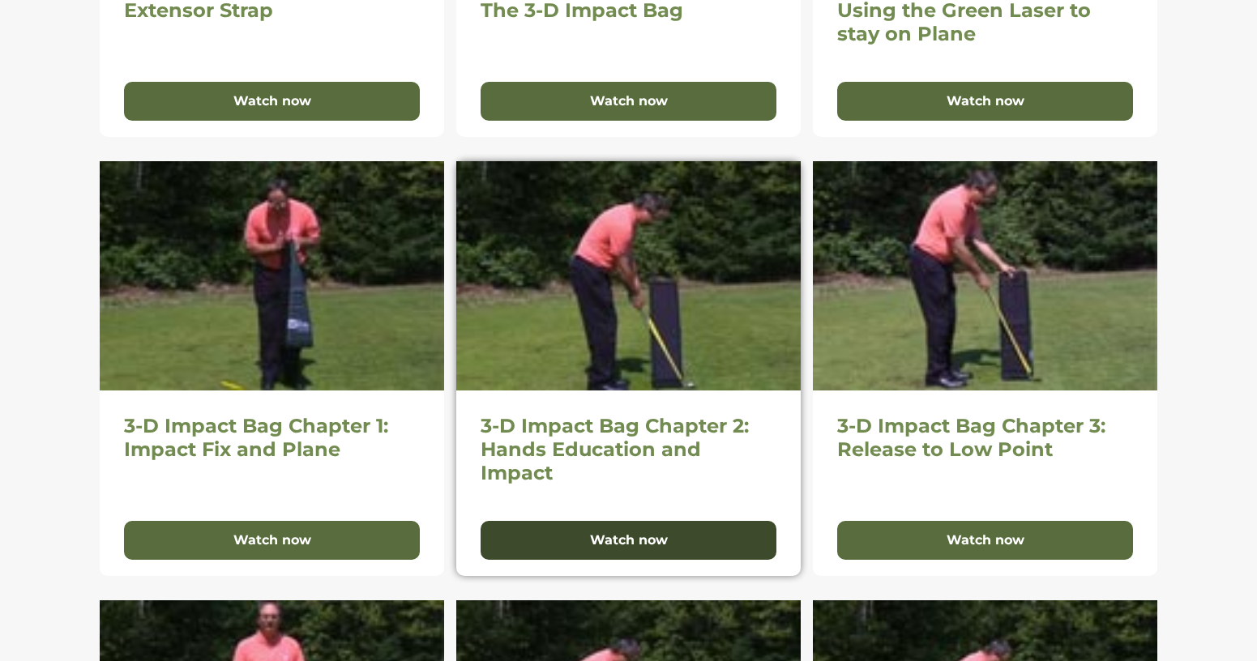
click at [595, 553] on button "Watch now" at bounding box center [628, 540] width 296 height 39
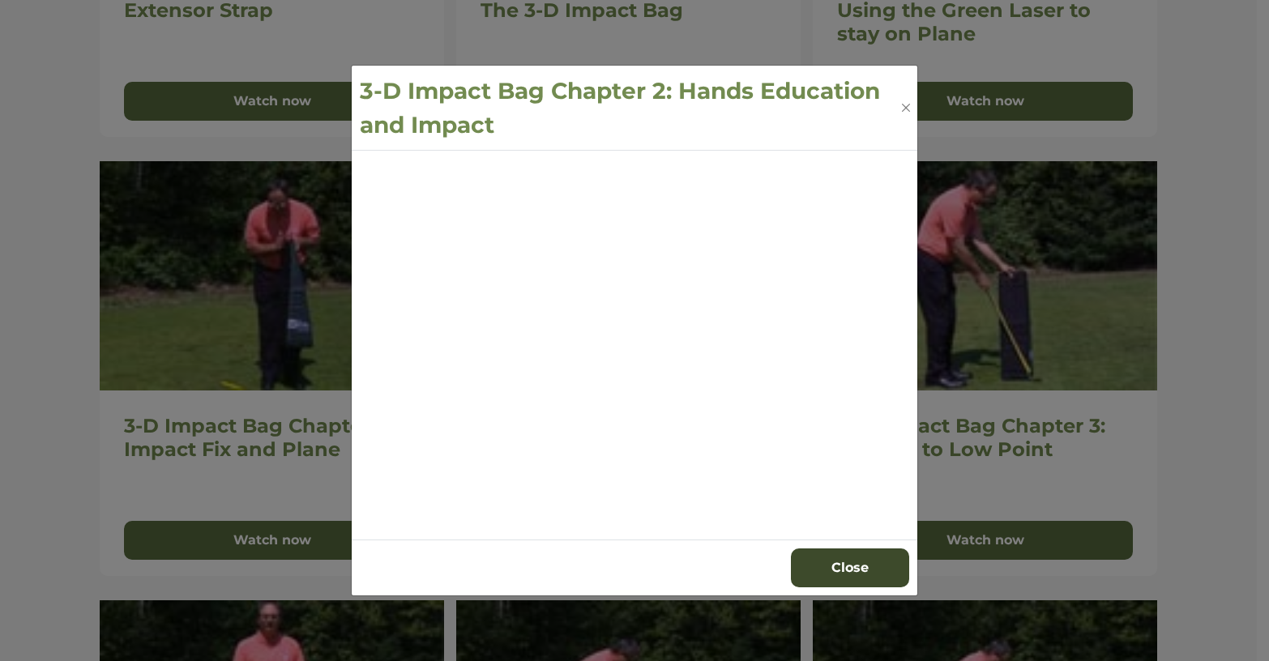
click at [832, 561] on button "Close" at bounding box center [850, 567] width 118 height 39
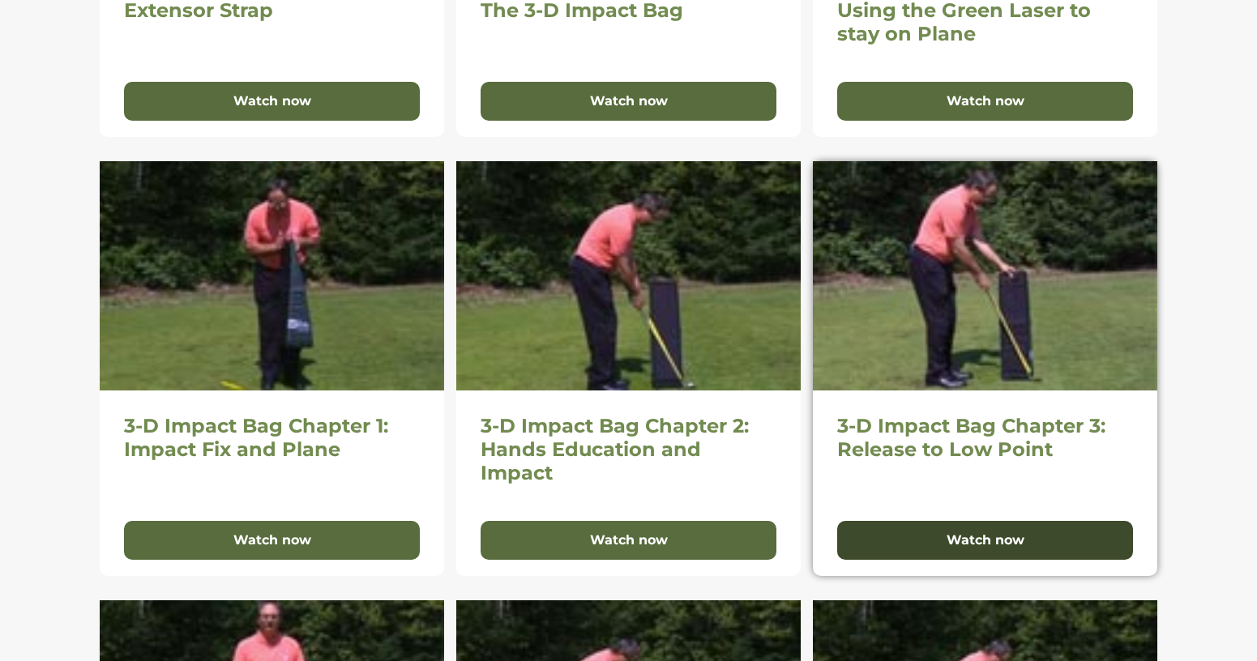
click at [981, 533] on button "Watch now" at bounding box center [985, 540] width 296 height 39
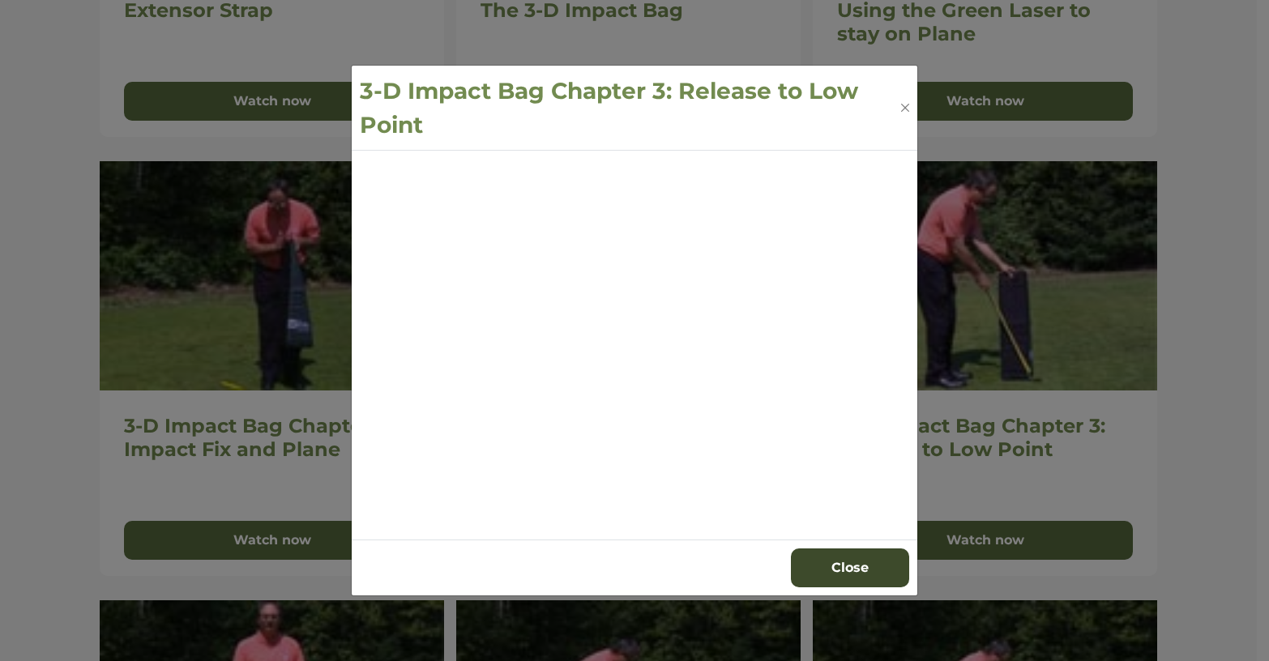
click at [833, 563] on button "Close" at bounding box center [850, 567] width 118 height 39
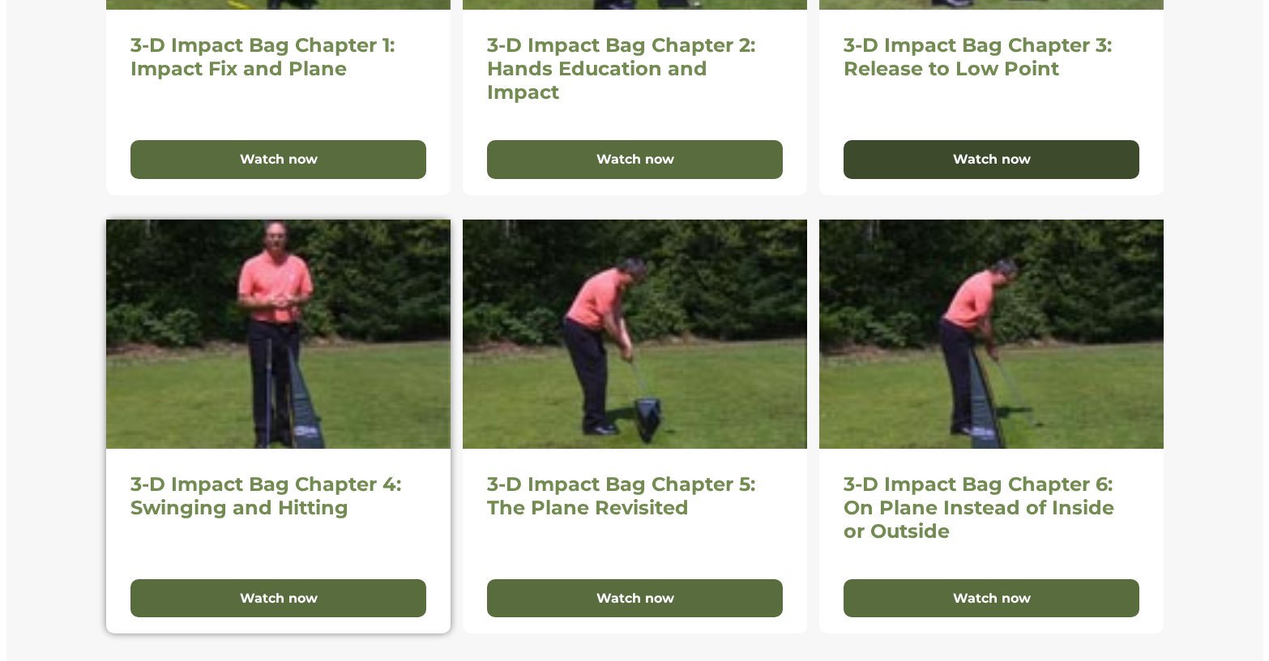
scroll to position [1053, 0]
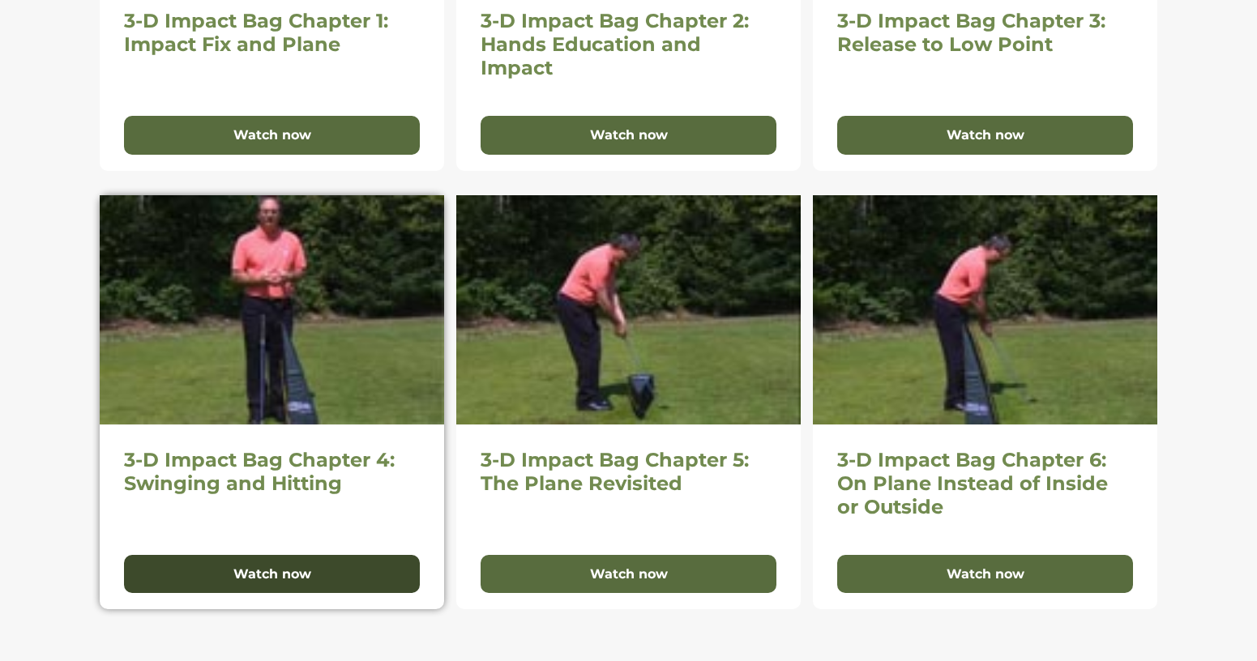
click at [264, 570] on button "Watch now" at bounding box center [272, 574] width 296 height 39
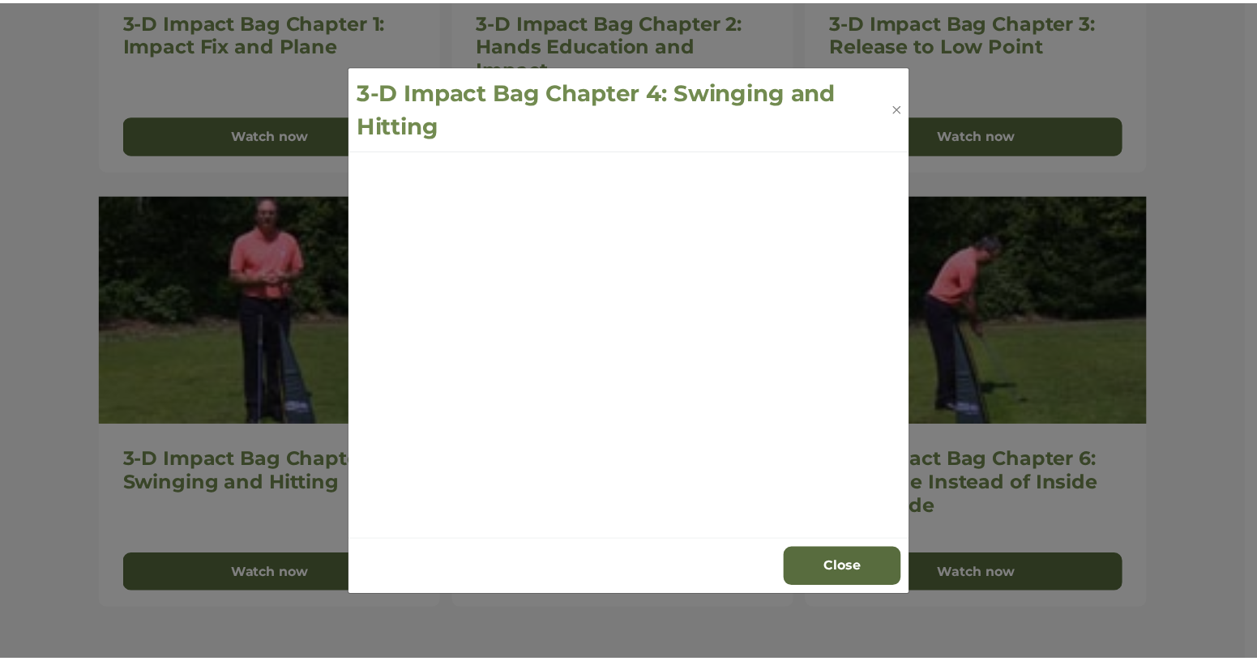
scroll to position [1017, 0]
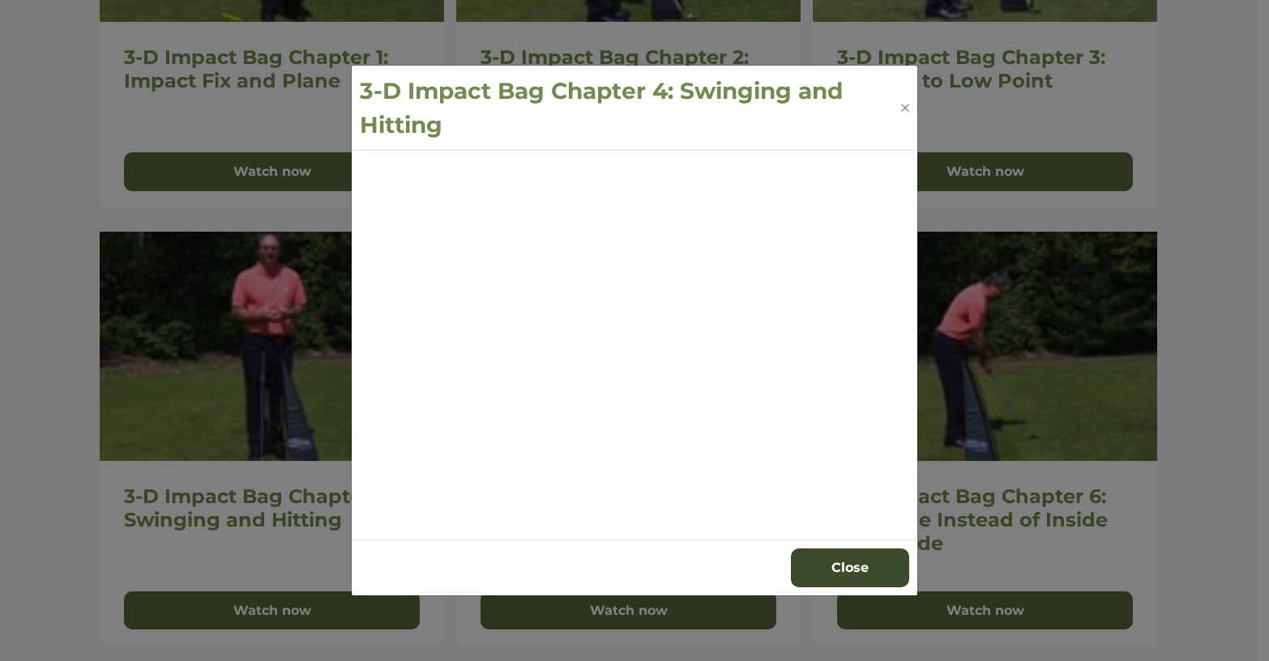
click at [867, 567] on button "Close" at bounding box center [850, 567] width 118 height 39
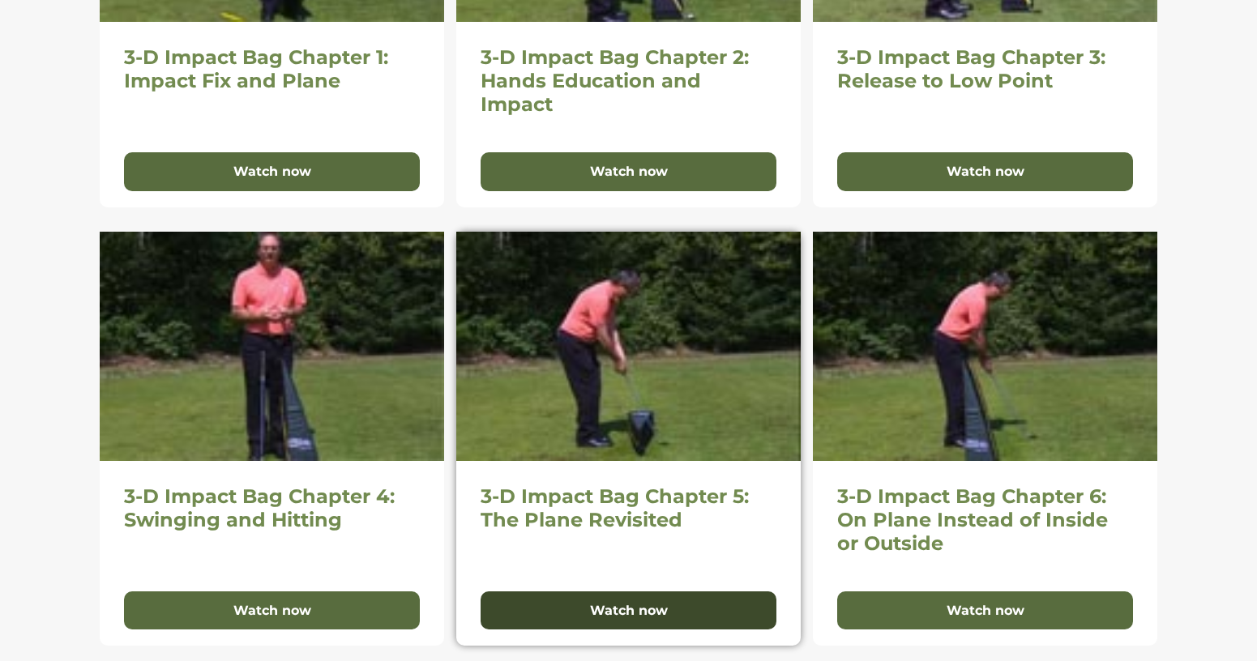
click at [637, 608] on button "Watch now" at bounding box center [628, 610] width 296 height 39
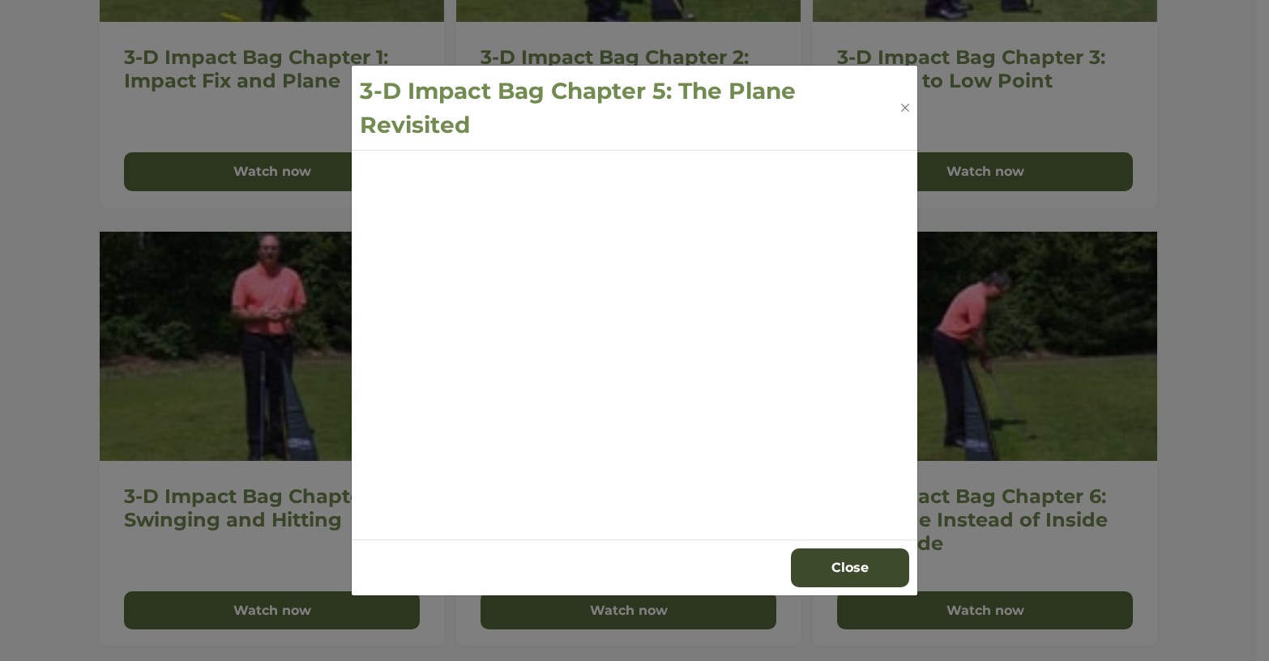
click at [815, 574] on button "Close" at bounding box center [850, 567] width 118 height 39
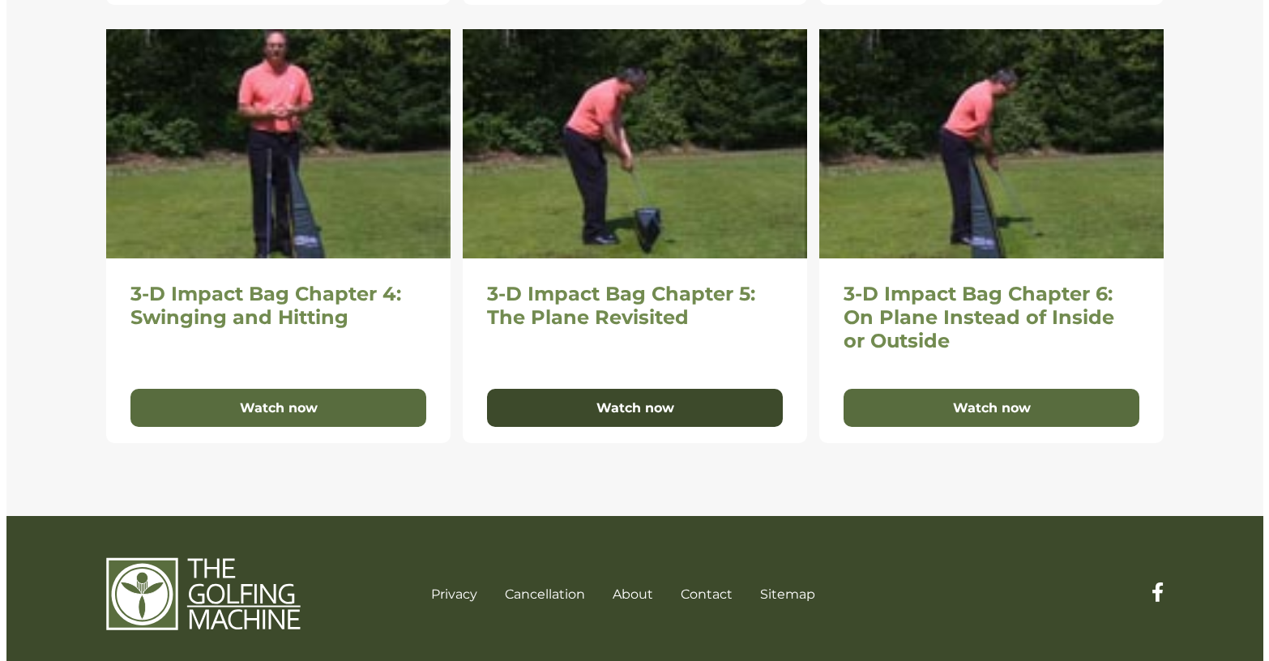
scroll to position [1231, 0]
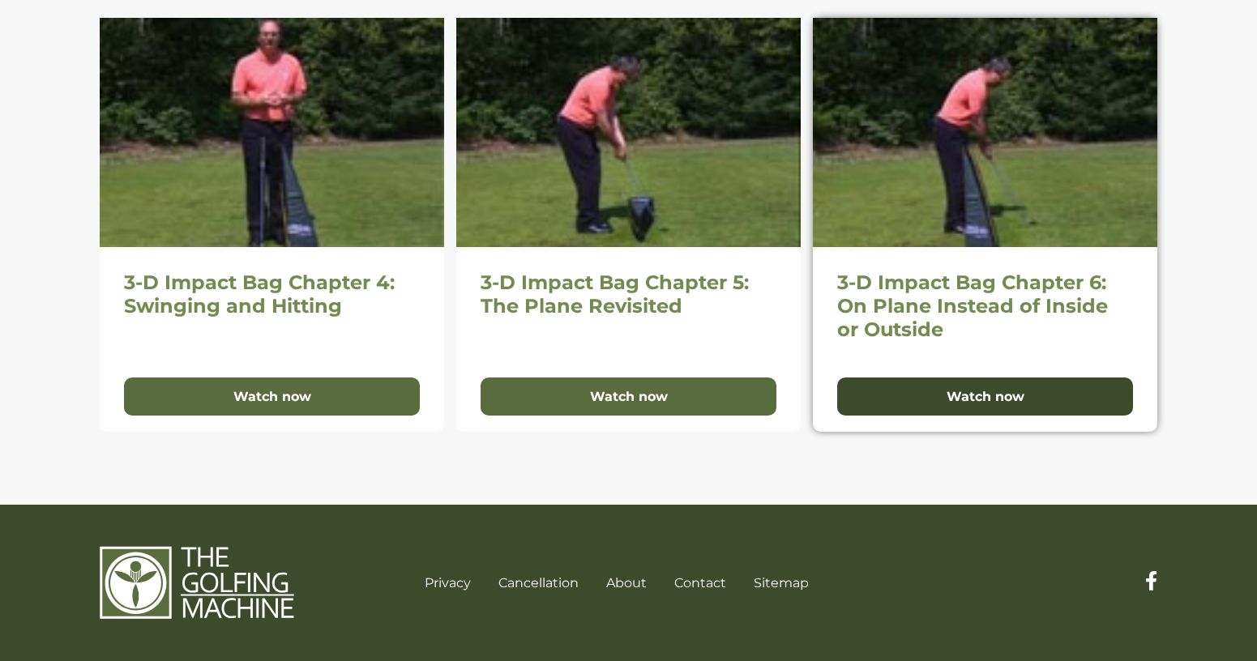
click at [984, 390] on button "Watch now" at bounding box center [985, 397] width 296 height 39
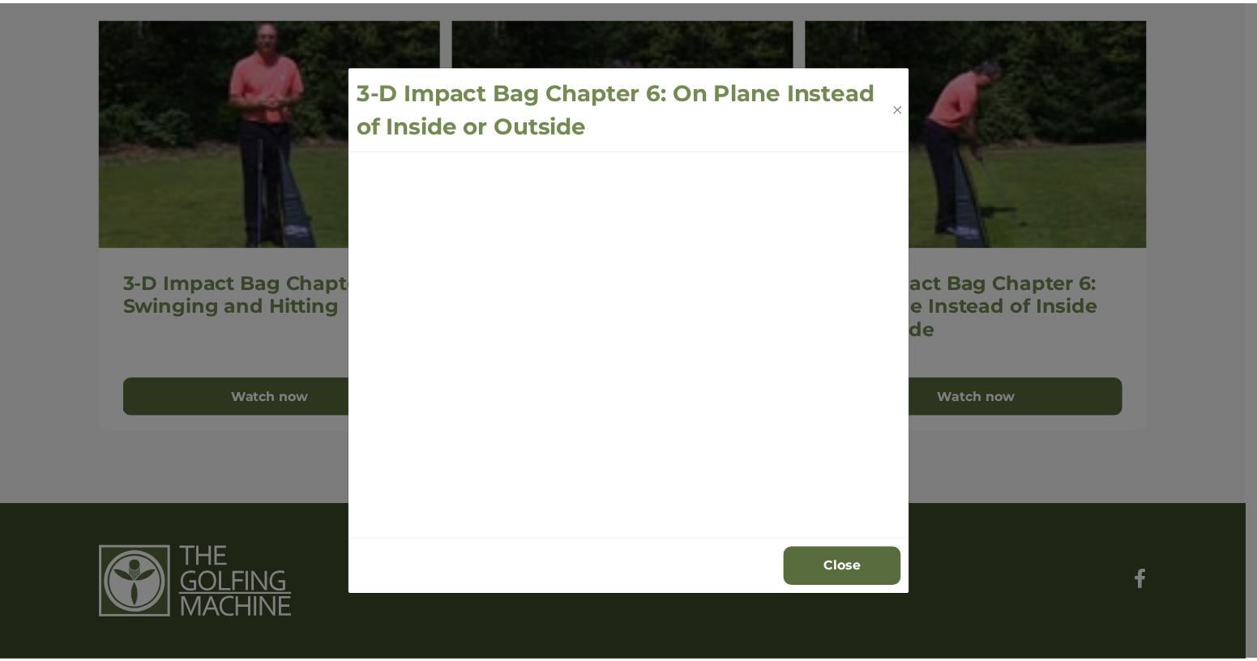
scroll to position [1017, 0]
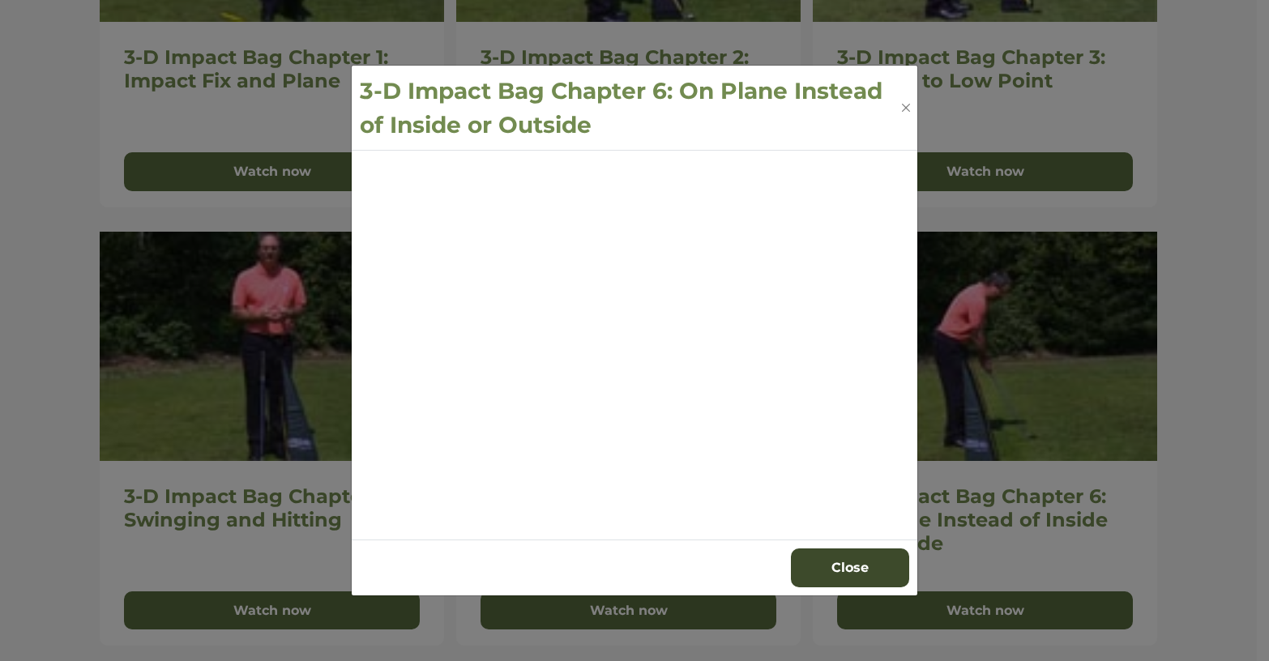
click at [844, 559] on button "Close" at bounding box center [850, 567] width 118 height 39
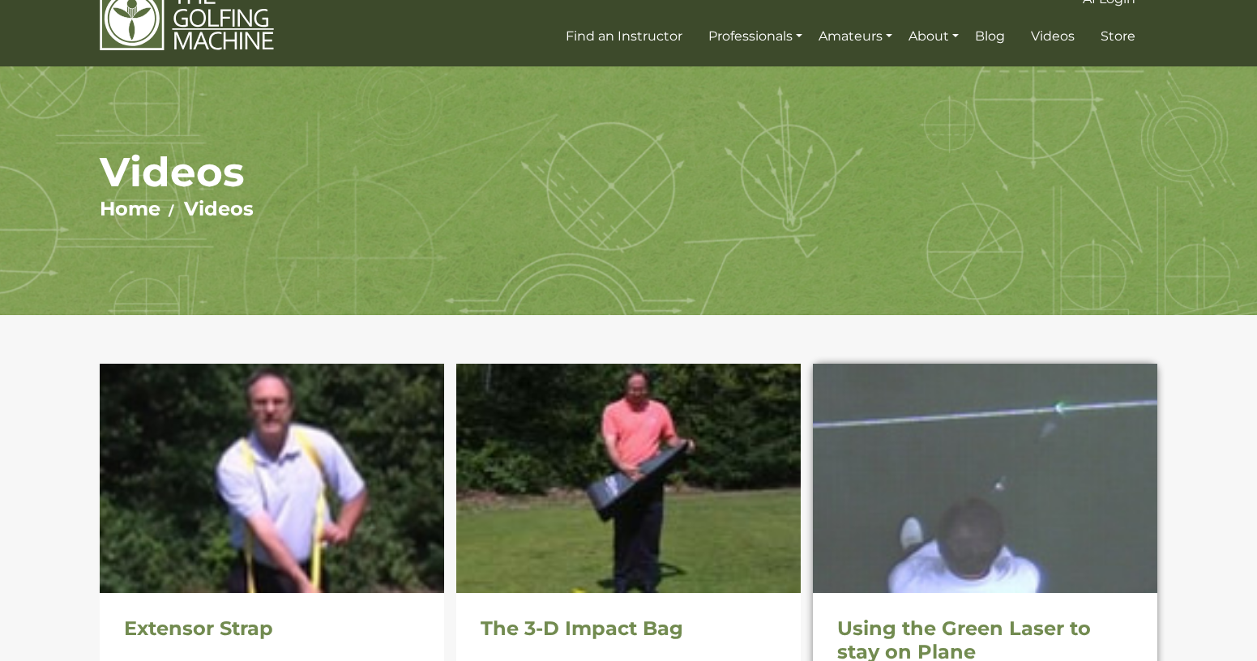
scroll to position [0, 0]
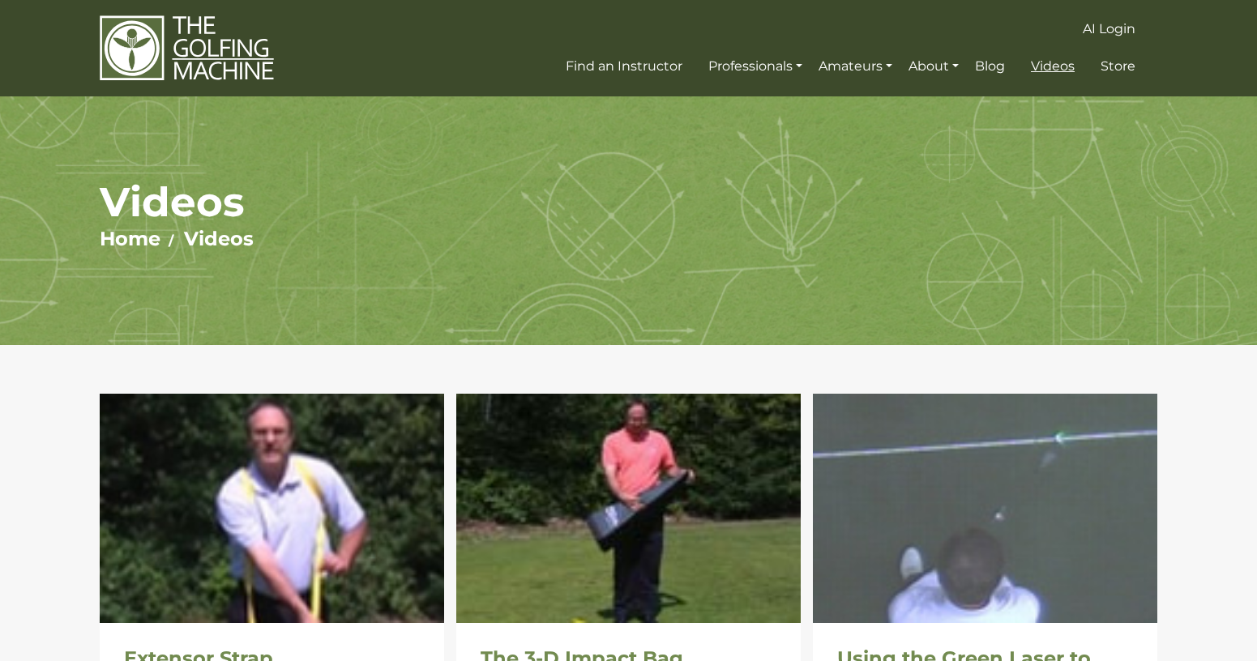
click at [1053, 66] on span "Videos" at bounding box center [1053, 65] width 44 height 15
click at [986, 66] on span "Blog" at bounding box center [990, 65] width 30 height 15
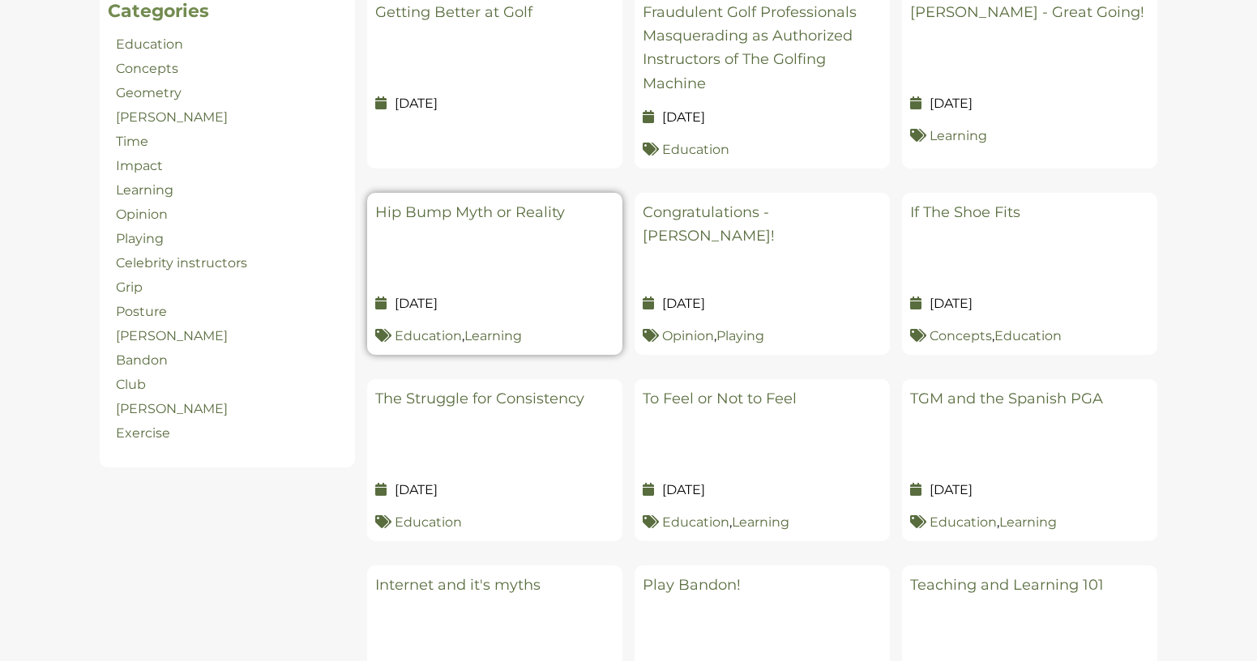
scroll to position [648, 0]
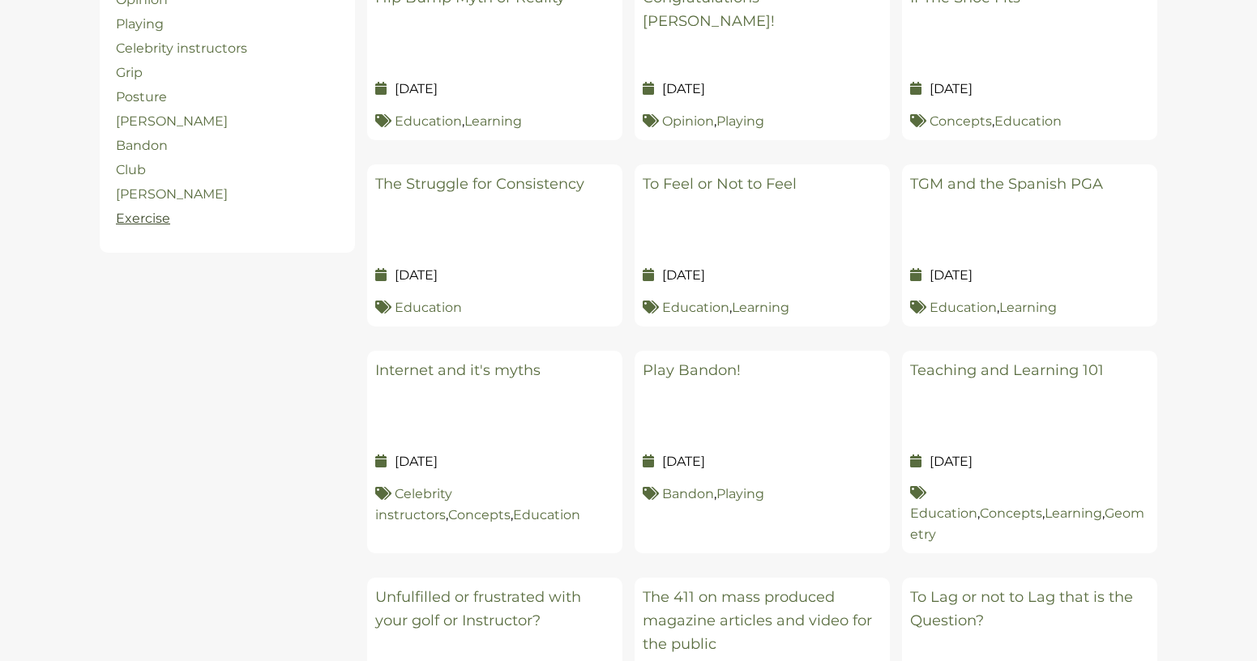
click at [135, 217] on link "Exercise" at bounding box center [143, 218] width 54 height 15
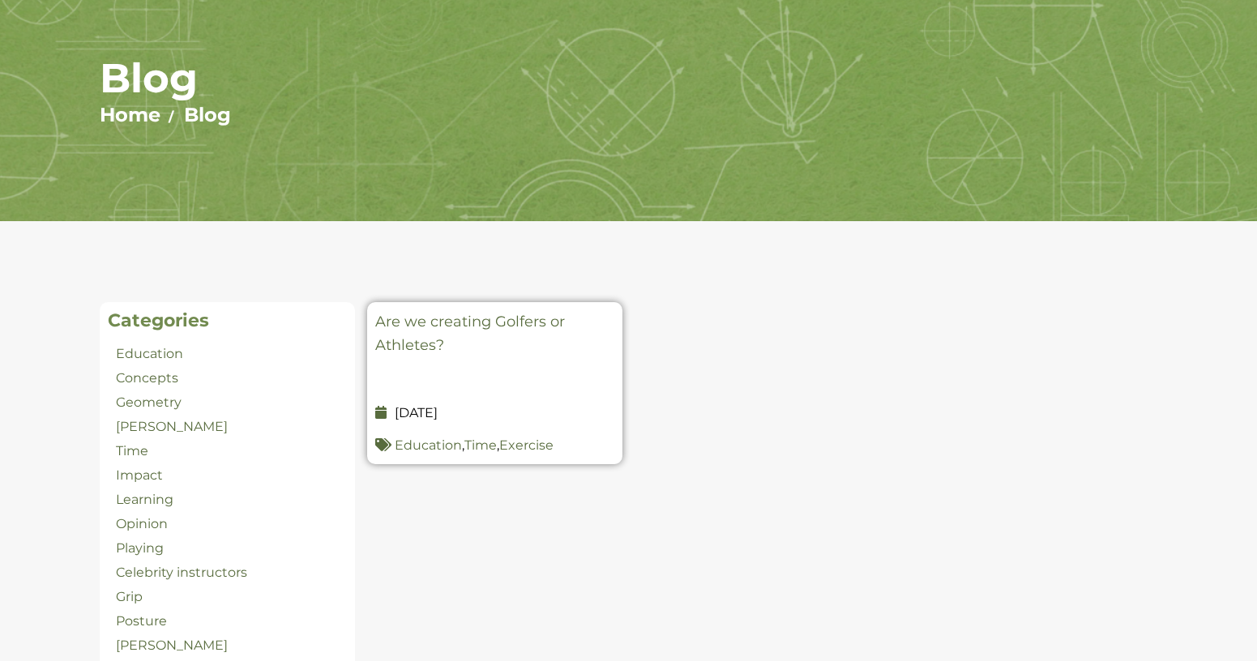
scroll to position [324, 0]
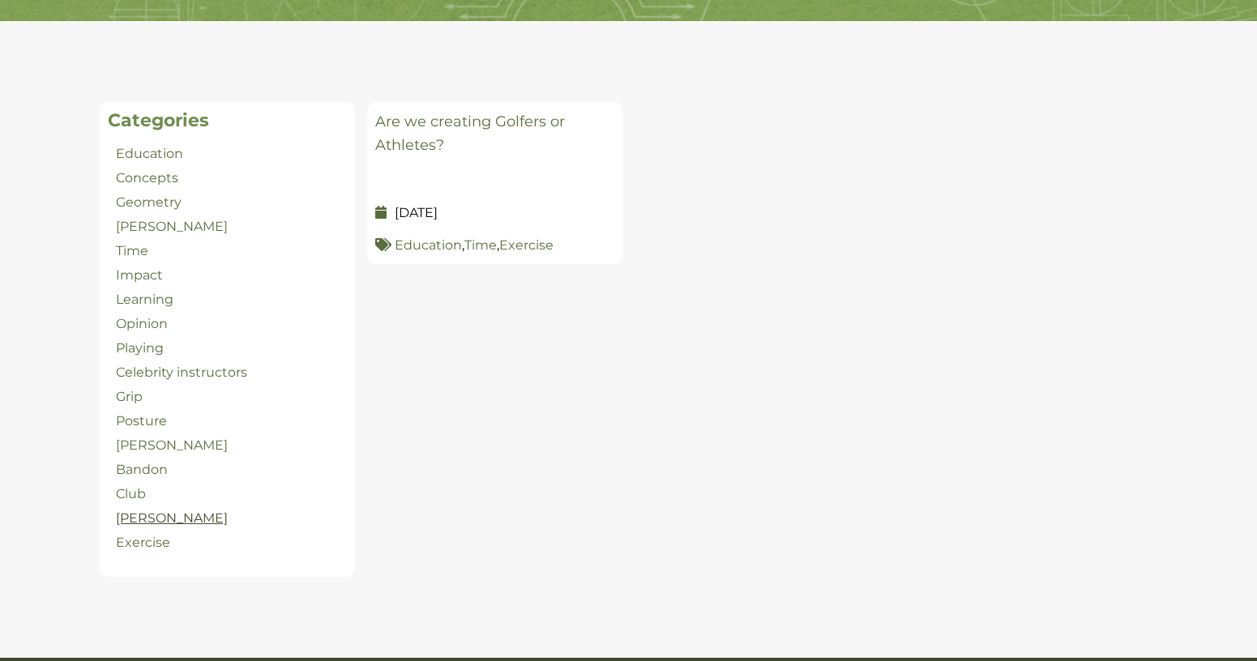
click at [139, 516] on link "[PERSON_NAME]" at bounding box center [172, 517] width 112 height 15
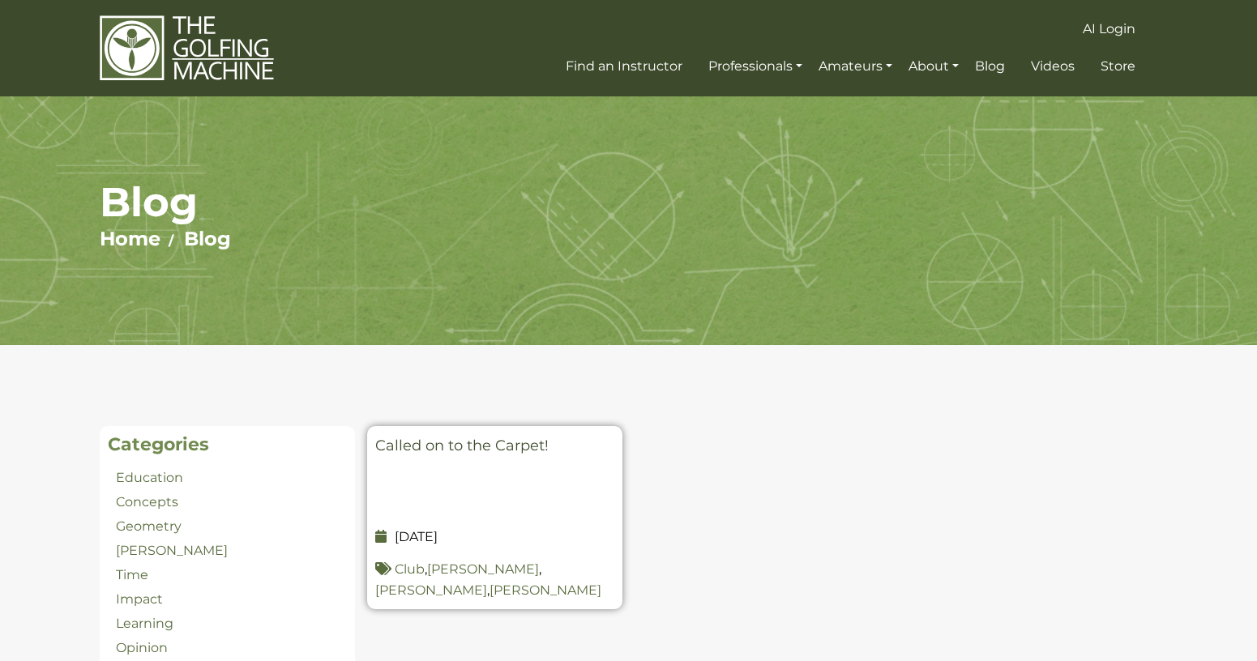
click at [472, 442] on link "Called on to the Carpet!" at bounding box center [461, 446] width 173 height 18
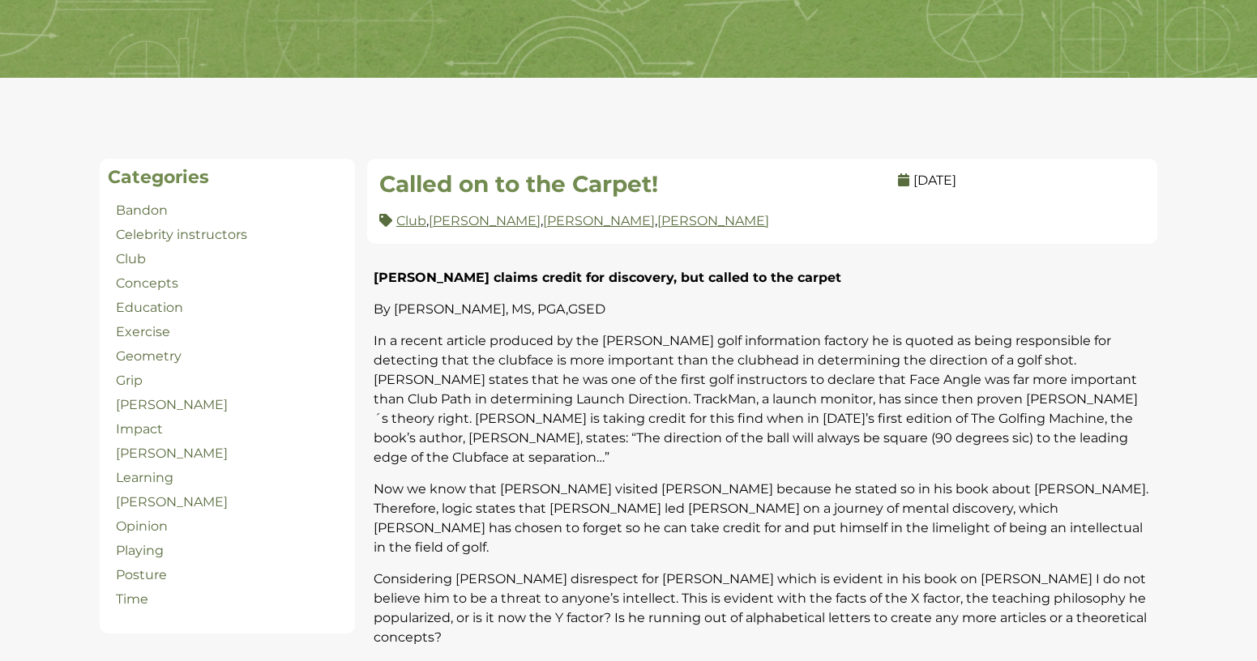
scroll to position [324, 0]
